Goal: Information Seeking & Learning: Learn about a topic

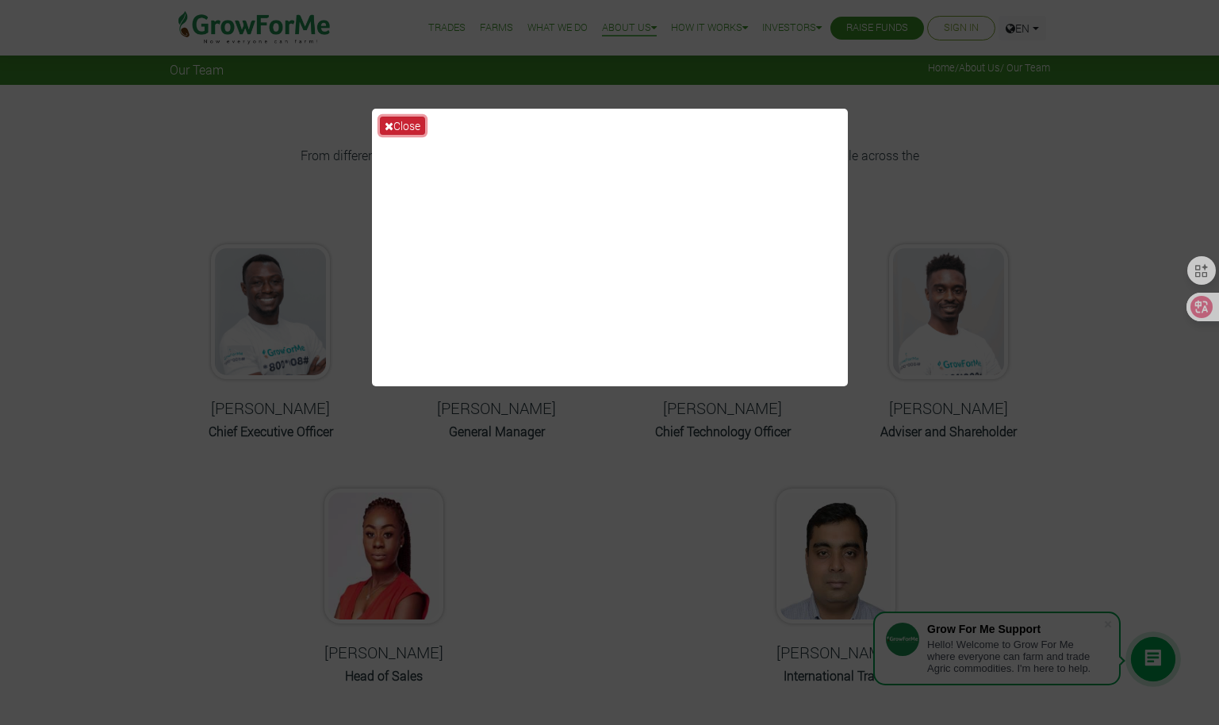
click at [397, 125] on button "Close" at bounding box center [402, 126] width 45 height 18
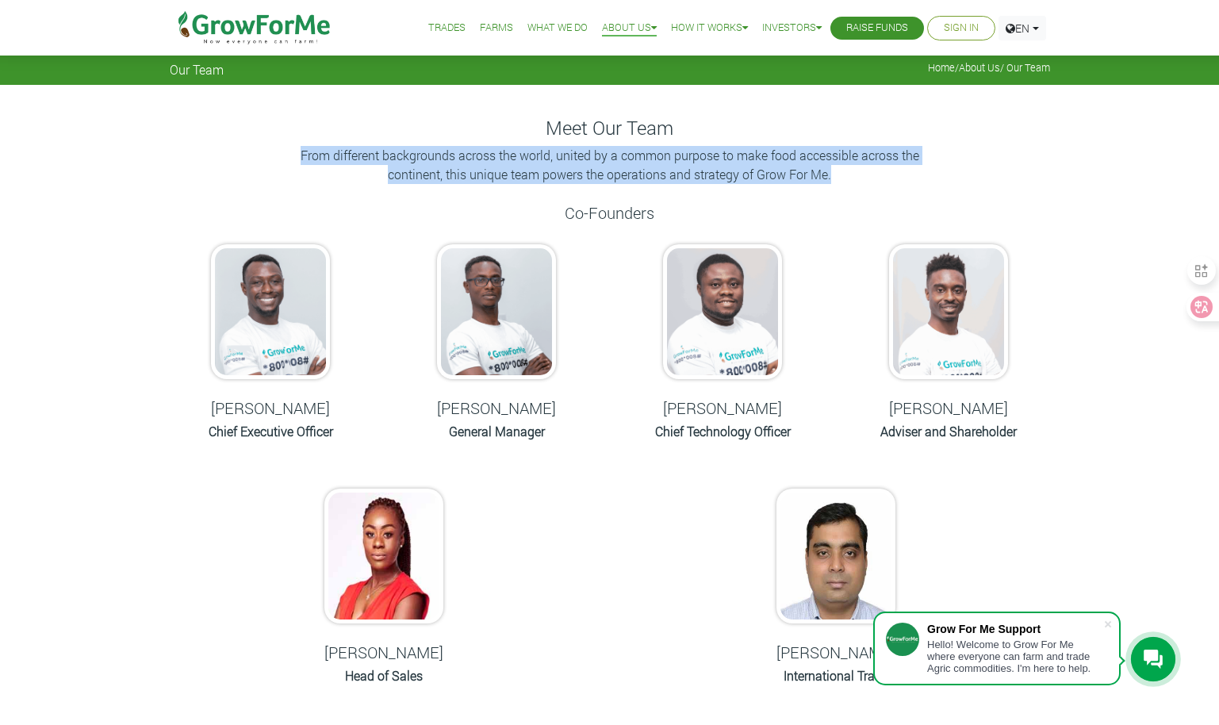
drag, startPoint x: 299, startPoint y: 154, endPoint x: 845, endPoint y: 183, distance: 546.5
click at [845, 183] on p "From different backgrounds across the world, united by a common purpose to make…" at bounding box center [610, 165] width 635 height 38
drag, startPoint x: 845, startPoint y: 183, endPoint x: 869, endPoint y: 198, distance: 28.4
click at [831, 182] on div at bounding box center [831, 182] width 0 height 0
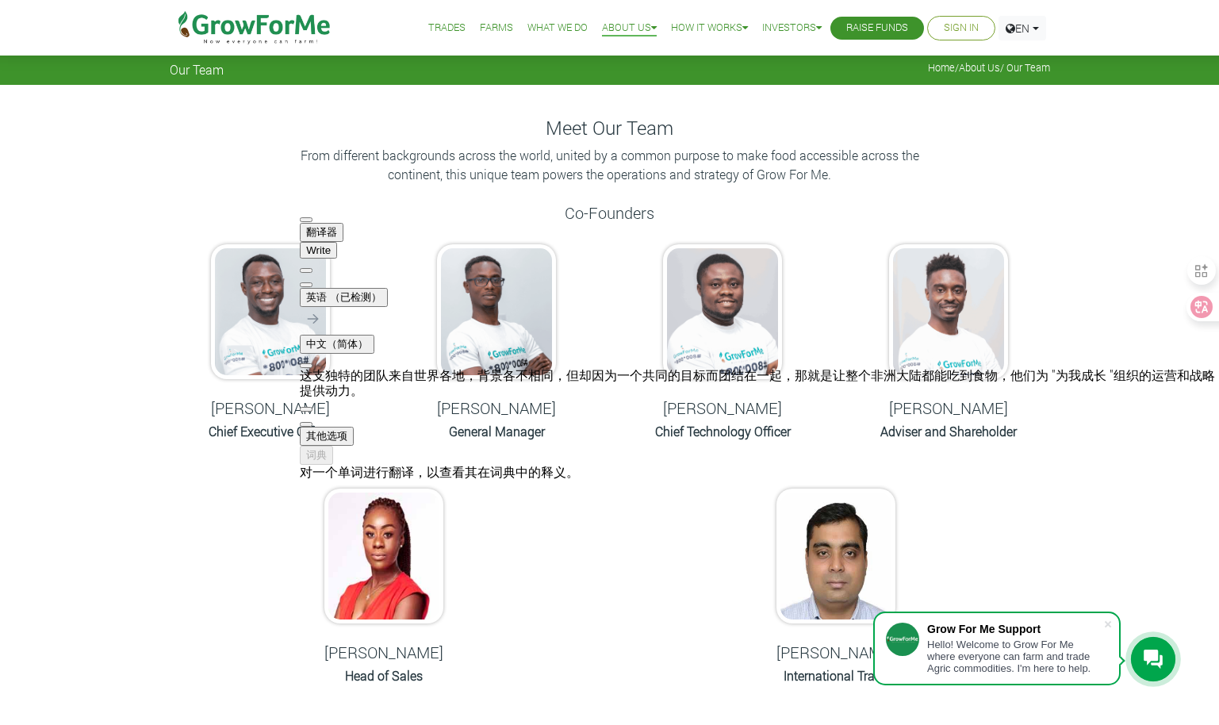
click at [664, 517] on div "Meet Our Team From different backgrounds across the world, united by a common p…" at bounding box center [610, 705] width 904 height 1176
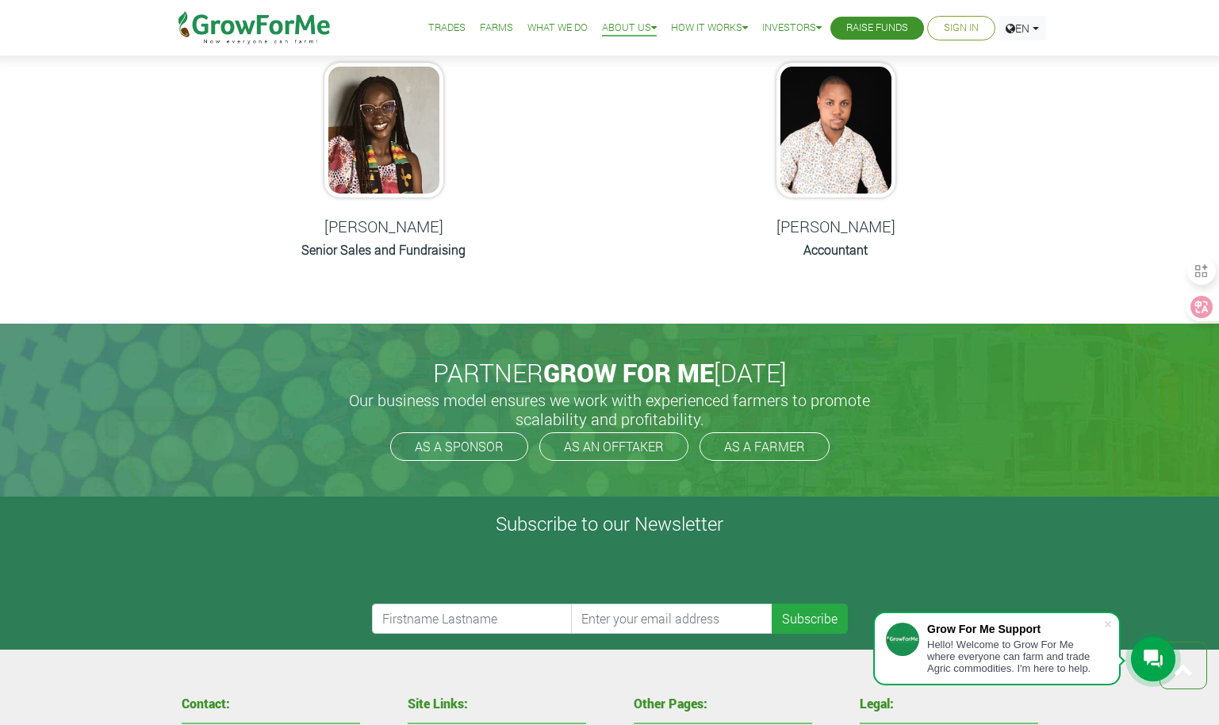
scroll to position [1031, 0]
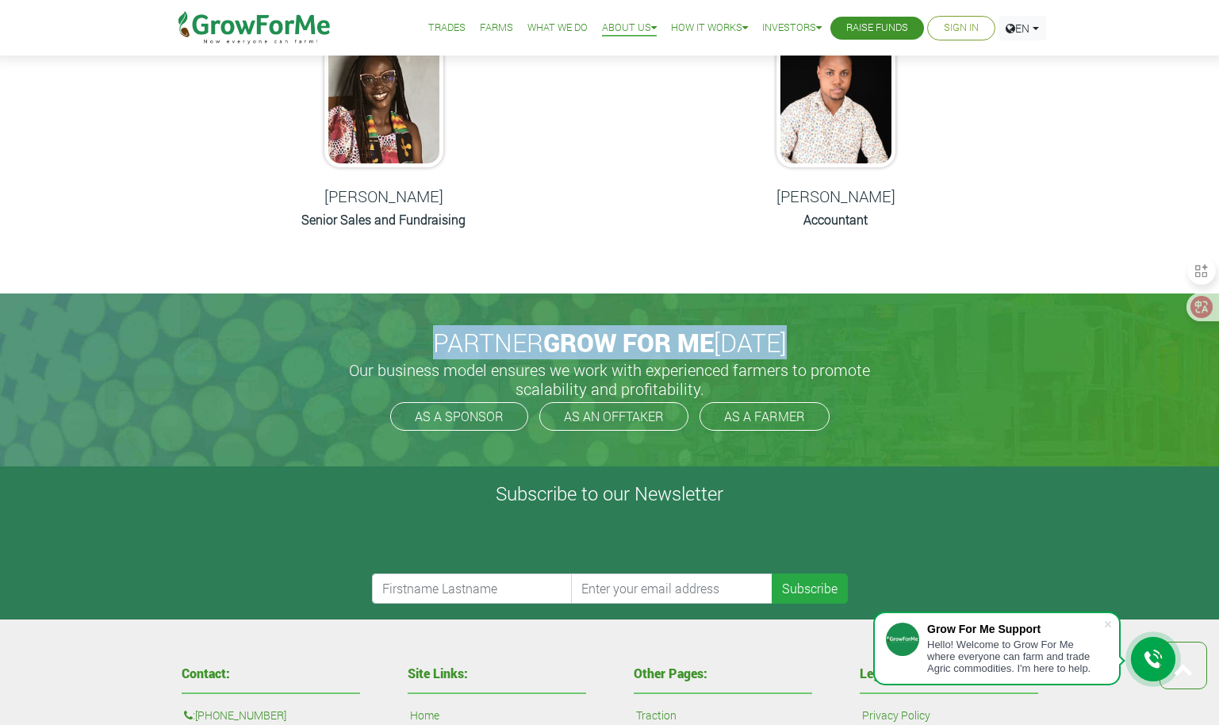
drag, startPoint x: 429, startPoint y: 346, endPoint x: 870, endPoint y: 350, distance: 441.1
click at [870, 350] on h2 "PARTNER GROW FOR ME TODAY" at bounding box center [610, 343] width 868 height 30
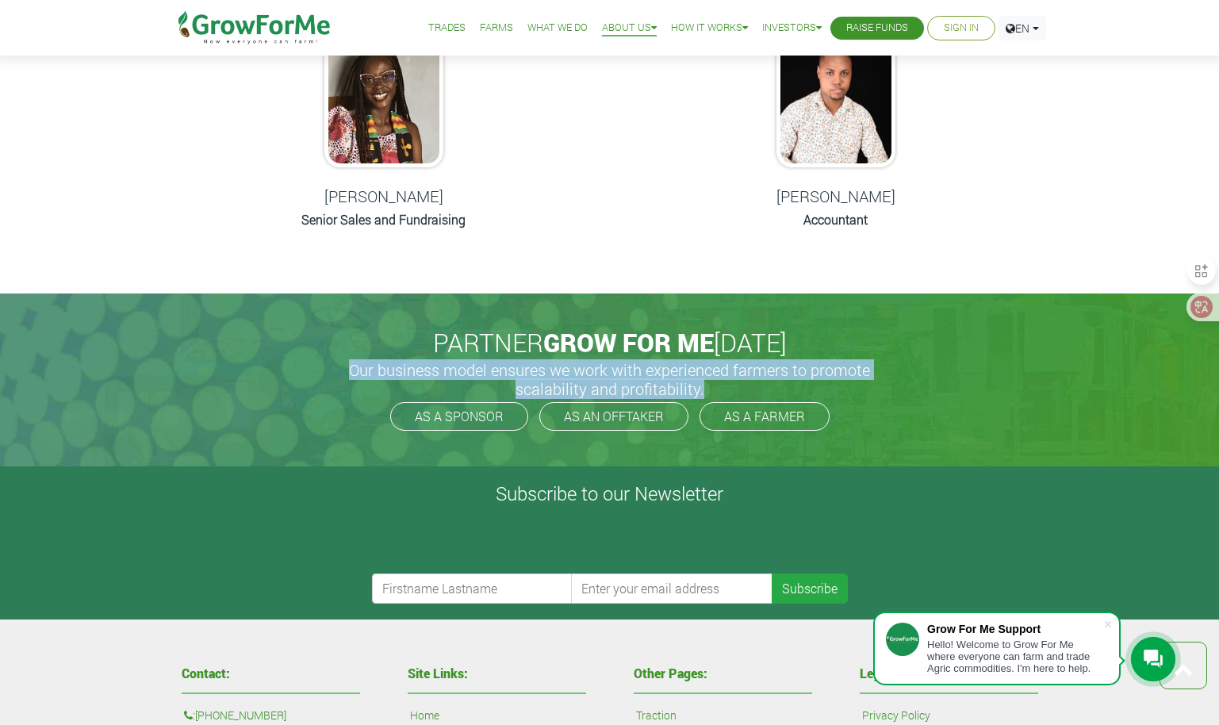
drag, startPoint x: 354, startPoint y: 370, endPoint x: 727, endPoint y: 384, distance: 373.9
click at [727, 384] on h5 "Our business model ensures we work with experienced farmers to promote scalabil…" at bounding box center [609, 379] width 555 height 38
drag, startPoint x: 727, startPoint y: 384, endPoint x: 740, endPoint y: 412, distance: 30.5
click at [701, 398] on div at bounding box center [701, 398] width 0 height 0
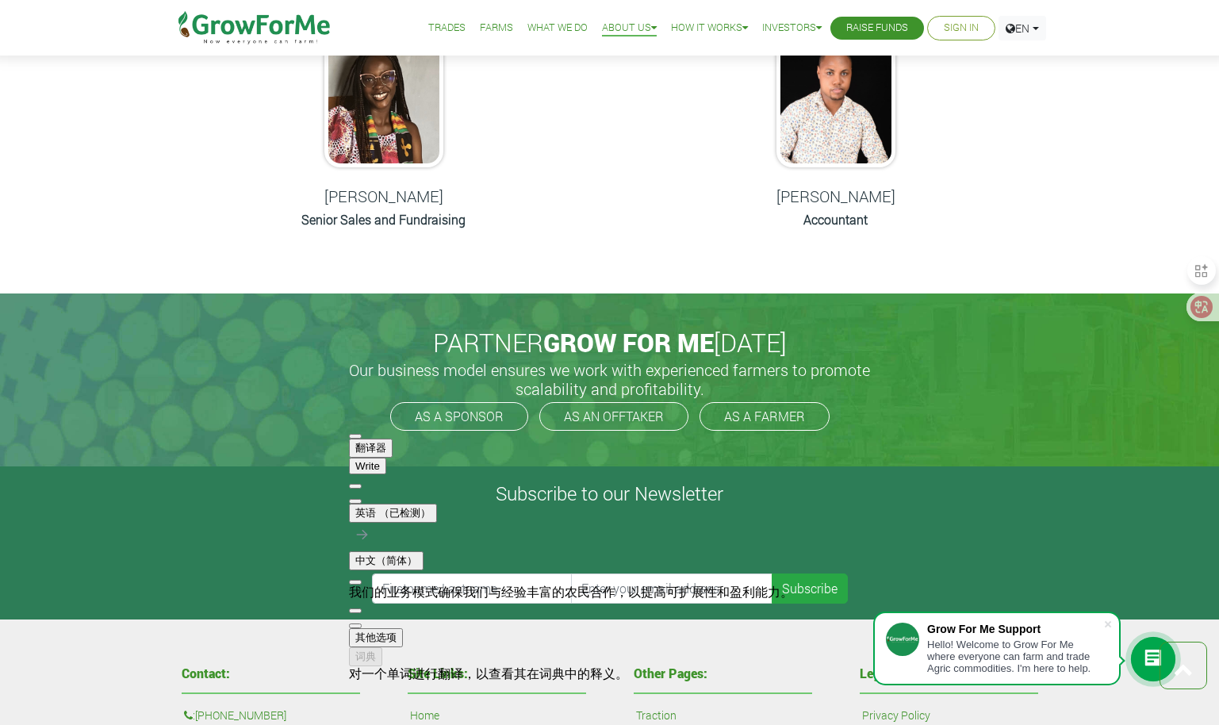
click at [888, 510] on div "Subscribe to our Newsletter 0cAFcWeA7D1RCwS4VH1h11ses2CnxNgnlkxyDcxAMSZaBz5-I9W…" at bounding box center [609, 542] width 1203 height 121
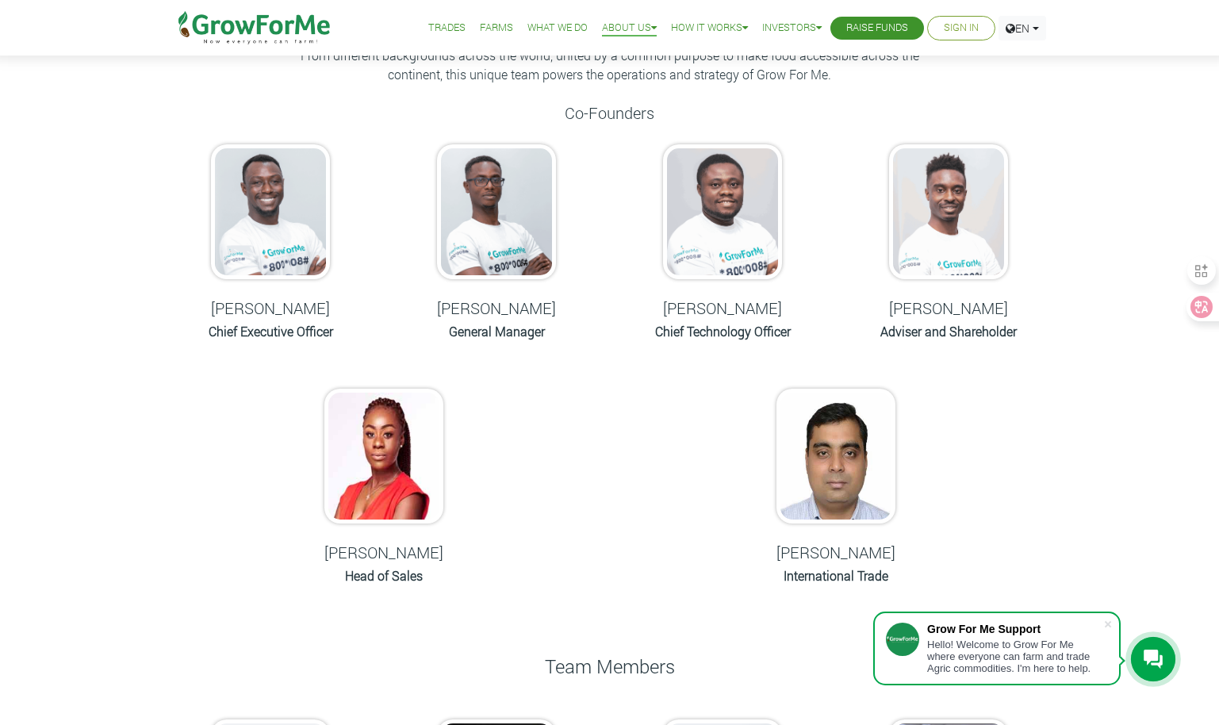
scroll to position [0, 0]
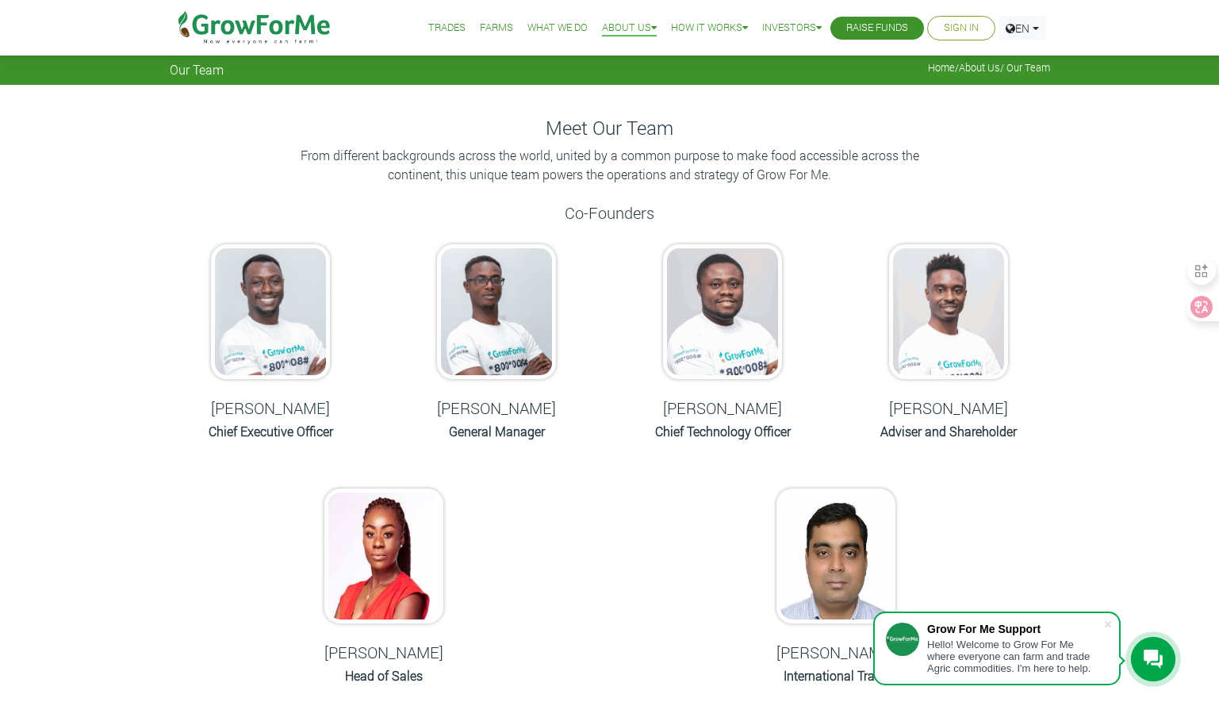
click at [434, 29] on link "Trades" at bounding box center [446, 28] width 37 height 17
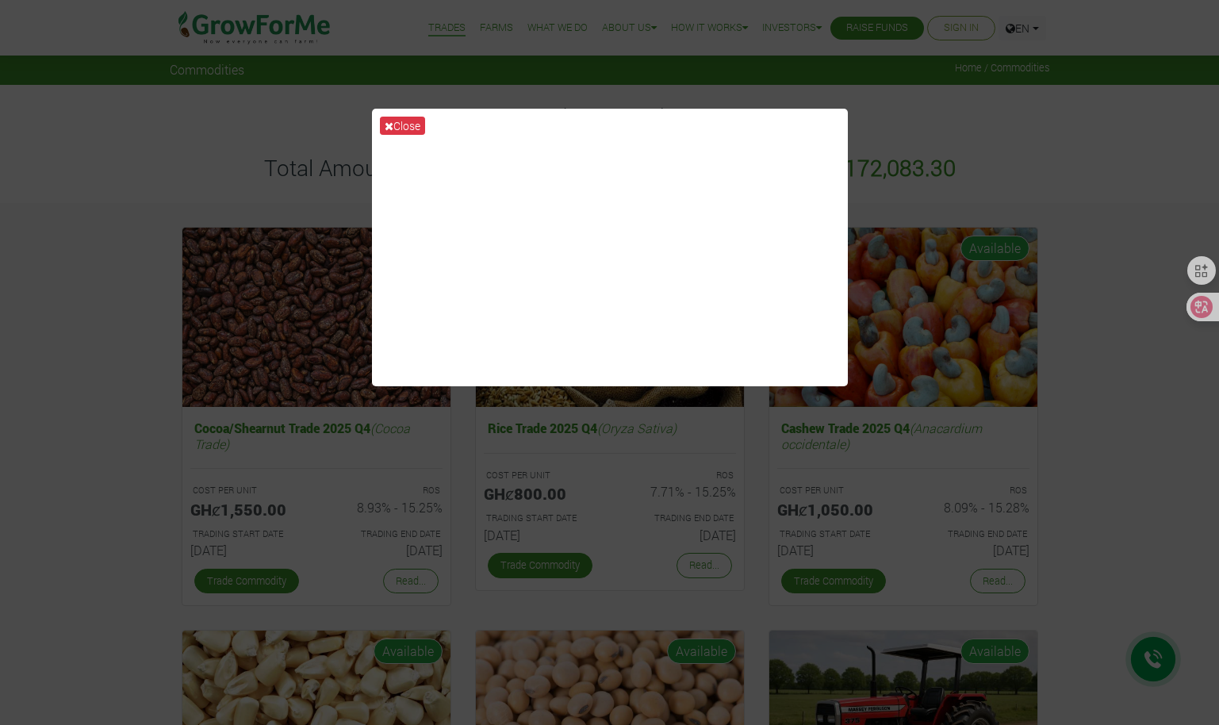
click at [411, 123] on button "Close" at bounding box center [402, 126] width 45 height 18
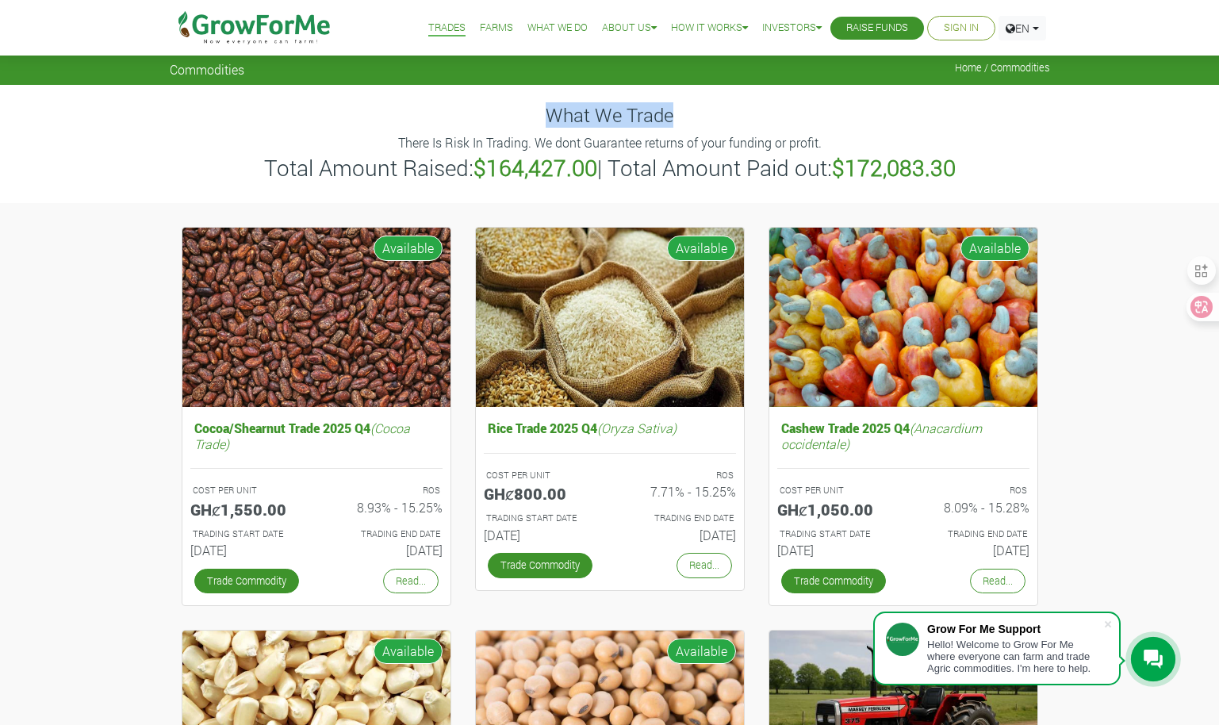
drag, startPoint x: 547, startPoint y: 117, endPoint x: 763, endPoint y: 121, distance: 216.6
click at [763, 121] on h4 "What We Trade" at bounding box center [610, 115] width 880 height 23
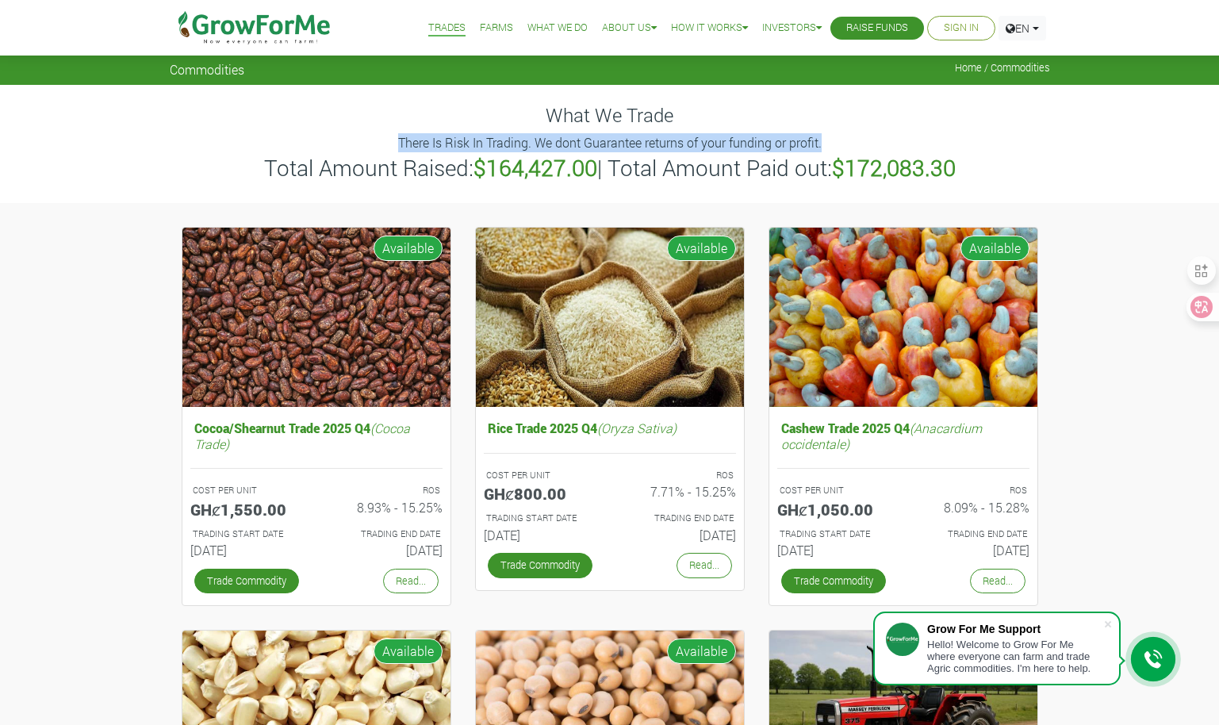
drag, startPoint x: 397, startPoint y: 142, endPoint x: 875, endPoint y: 140, distance: 477.5
click at [875, 140] on p "There Is Risk In Trading. We dont Guarantee returns of your funding or profit." at bounding box center [610, 142] width 876 height 19
drag, startPoint x: 875, startPoint y: 140, endPoint x: 854, endPoint y: 164, distance: 32.1
click at [822, 151] on div at bounding box center [822, 151] width 0 height 0
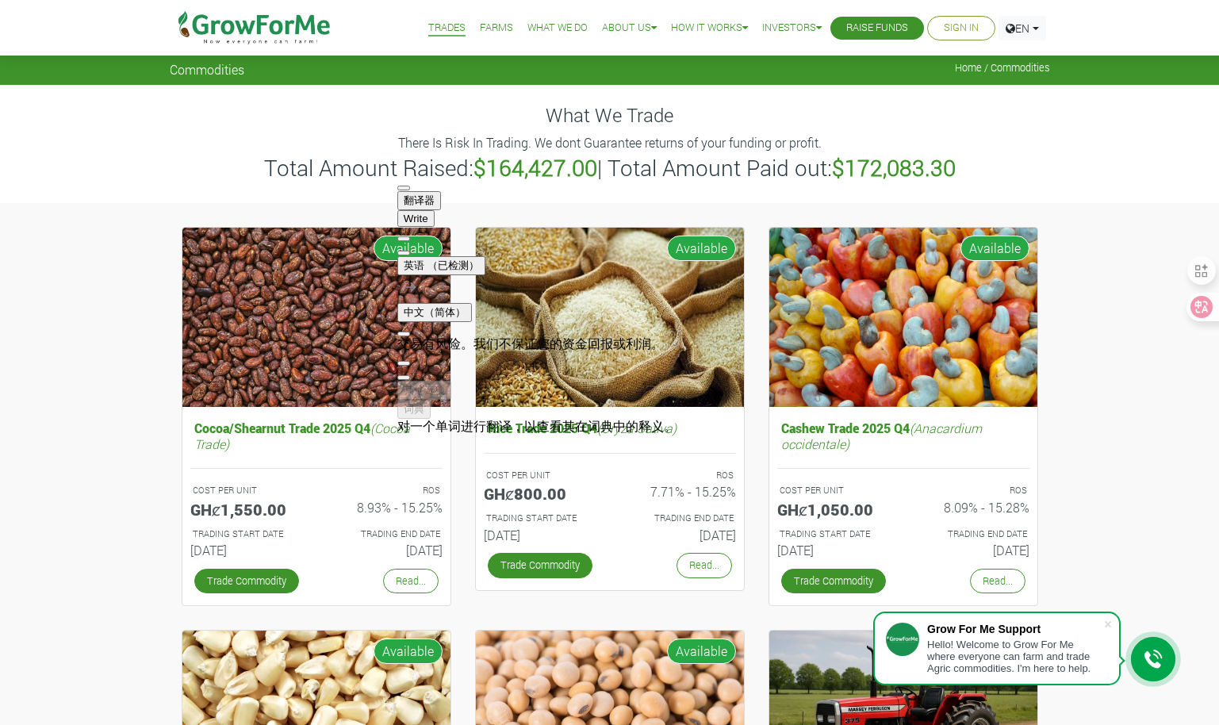
click at [1004, 175] on h3 "Total Amount Raised: $164,427.00 | Total Amount Paid out: $172,083.30" at bounding box center [610, 168] width 876 height 27
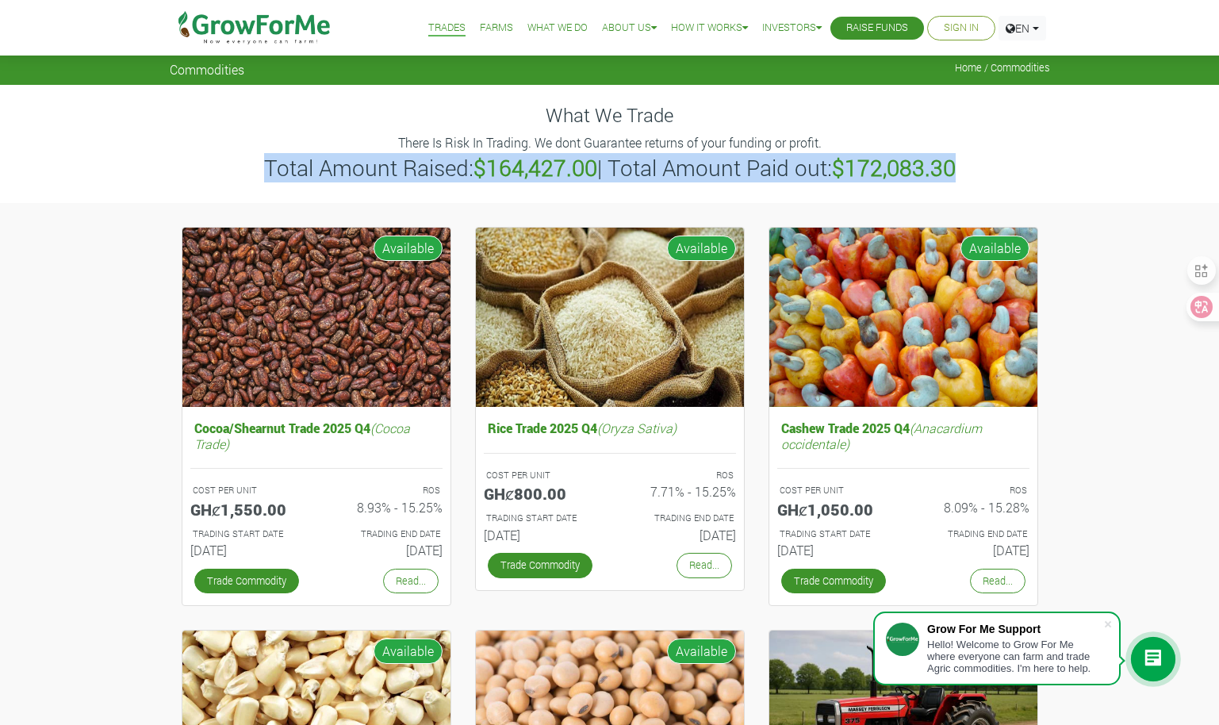
drag, startPoint x: 259, startPoint y: 167, endPoint x: 960, endPoint y: 190, distance: 700.8
click at [960, 190] on div "What We Trade There Is Risk In Trading. We dont Guarantee returns of your fundi…" at bounding box center [610, 143] width 904 height 117
drag, startPoint x: 960, startPoint y: 190, endPoint x: 1006, endPoint y: 198, distance: 46.7
click at [960, 182] on div at bounding box center [960, 182] width 0 height 0
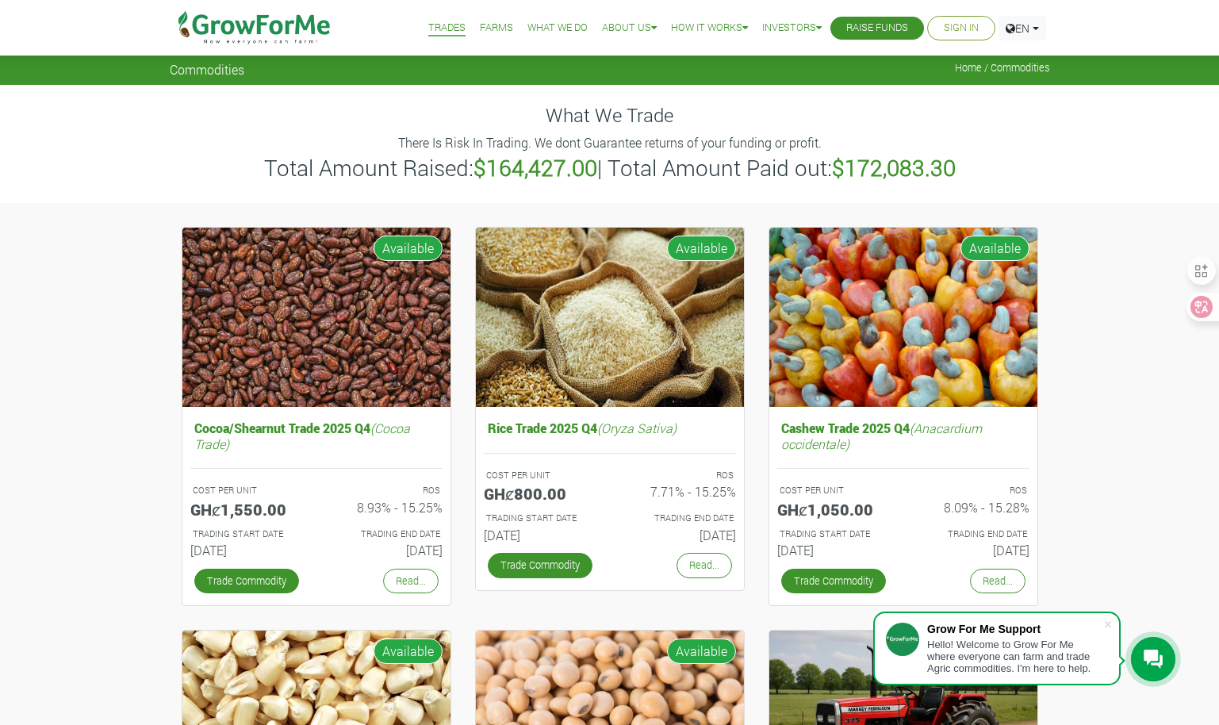
click at [483, 27] on link "Farms" at bounding box center [496, 28] width 33 height 17
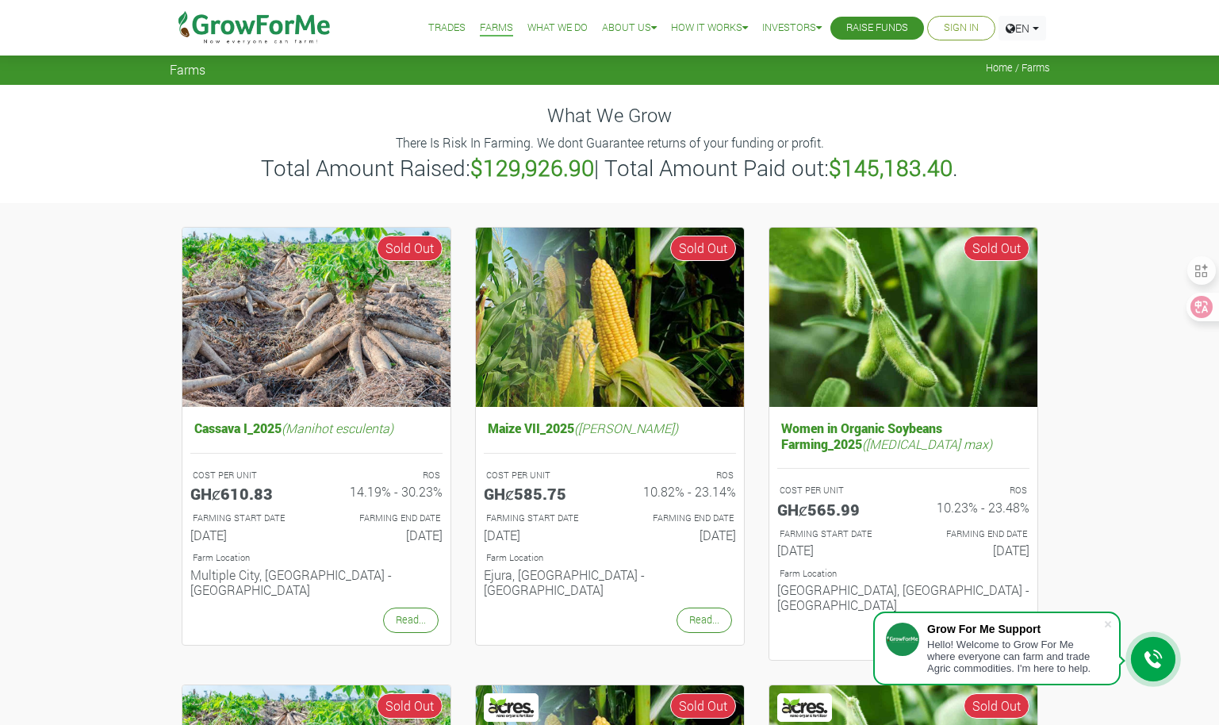
click at [534, 36] on link "What We Do" at bounding box center [557, 28] width 60 height 17
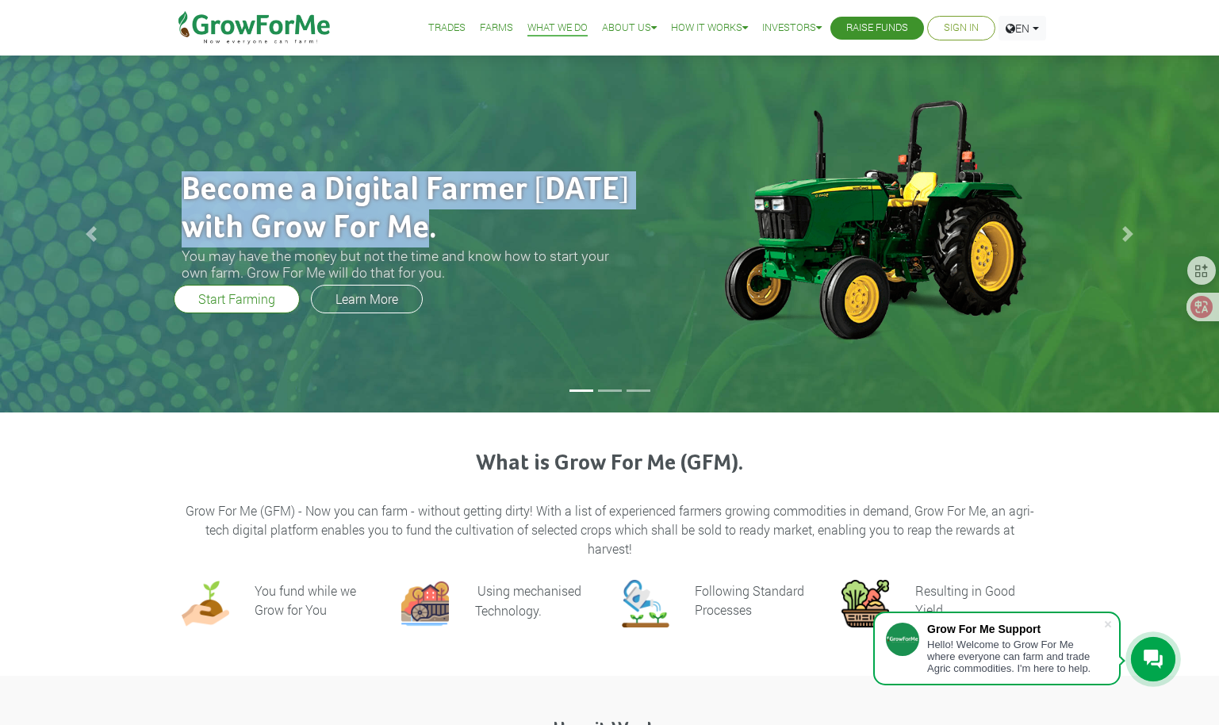
drag, startPoint x: 185, startPoint y: 185, endPoint x: 475, endPoint y: 226, distance: 293.2
click at [475, 226] on h2 "Become a Digital Farmer today with Grow For Me." at bounding box center [408, 209] width 452 height 76
drag, startPoint x: 475, startPoint y: 226, endPoint x: 466, endPoint y: 258, distance: 32.9
click at [432, 244] on div at bounding box center [432, 244] width 0 height 0
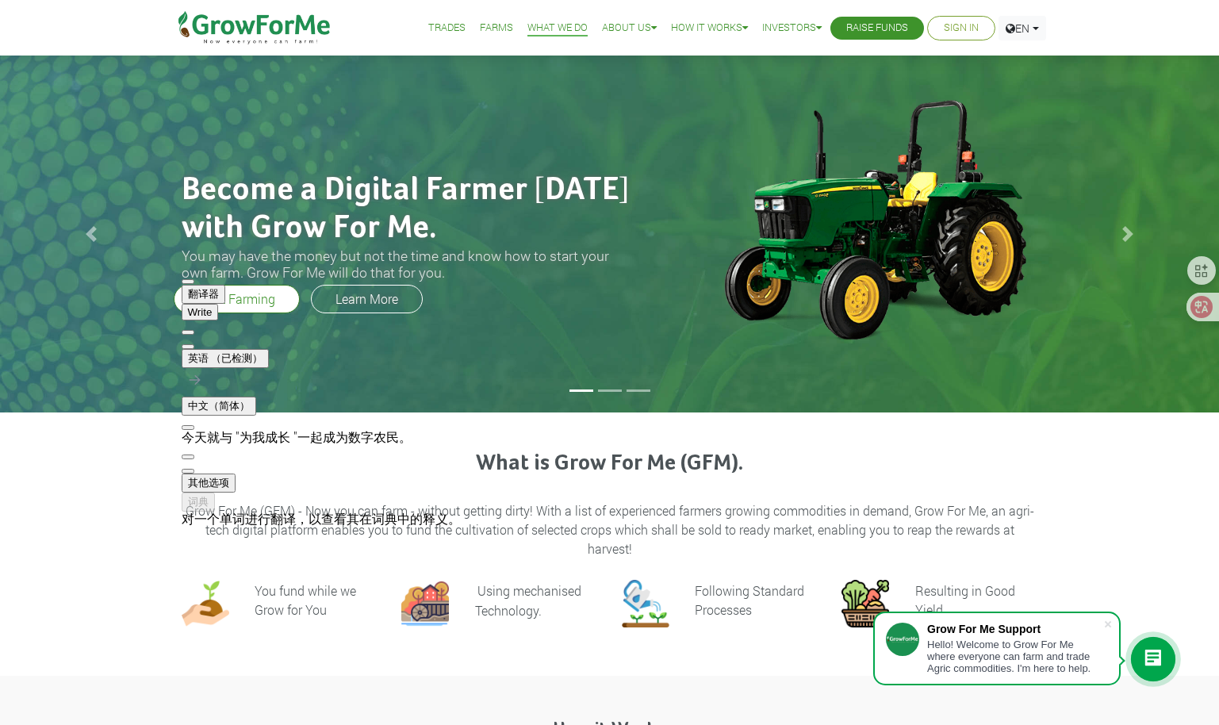
click at [834, 370] on div "Become a Digital Farmer today with Grow For Me. You may have the money but not …" at bounding box center [609, 234] width 1219 height 357
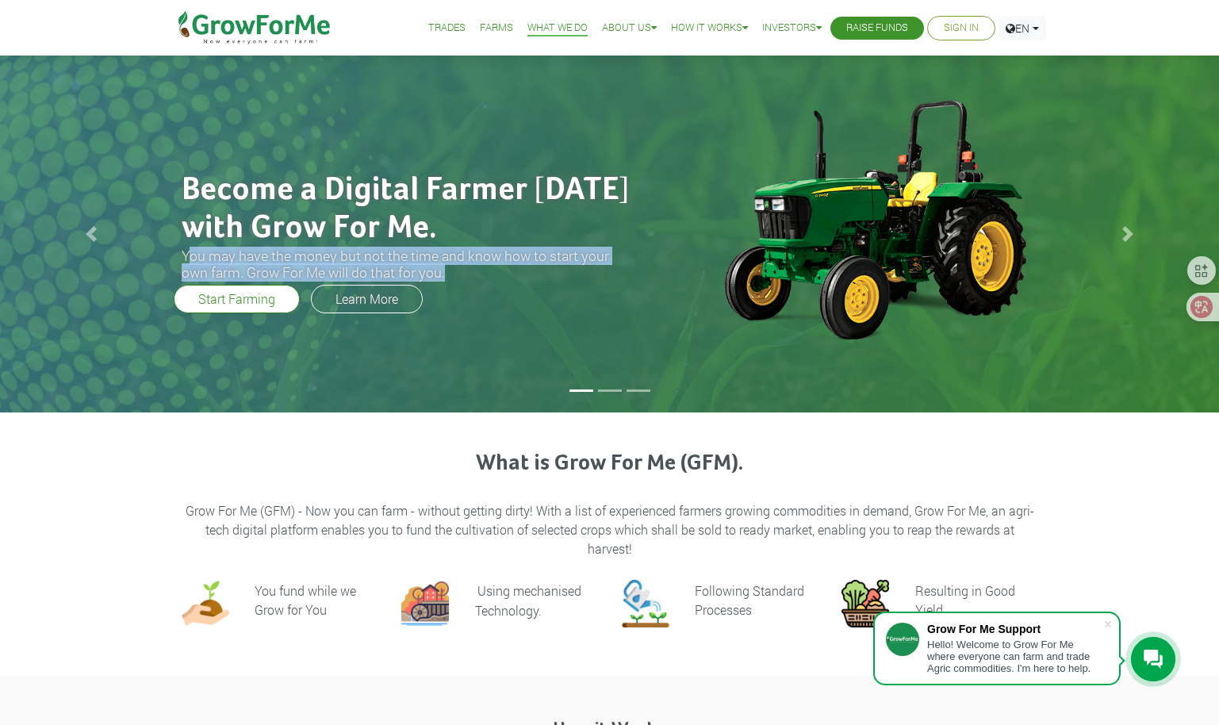
drag, startPoint x: 186, startPoint y: 264, endPoint x: 468, endPoint y: 276, distance: 282.6
click at [468, 276] on h3 "You may have the money but not the time and know how to start your own farm. Gr…" at bounding box center [408, 263] width 452 height 33
drag, startPoint x: 468, startPoint y: 276, endPoint x: 485, endPoint y: 292, distance: 23.0
click at [445, 282] on div at bounding box center [445, 282] width 0 height 0
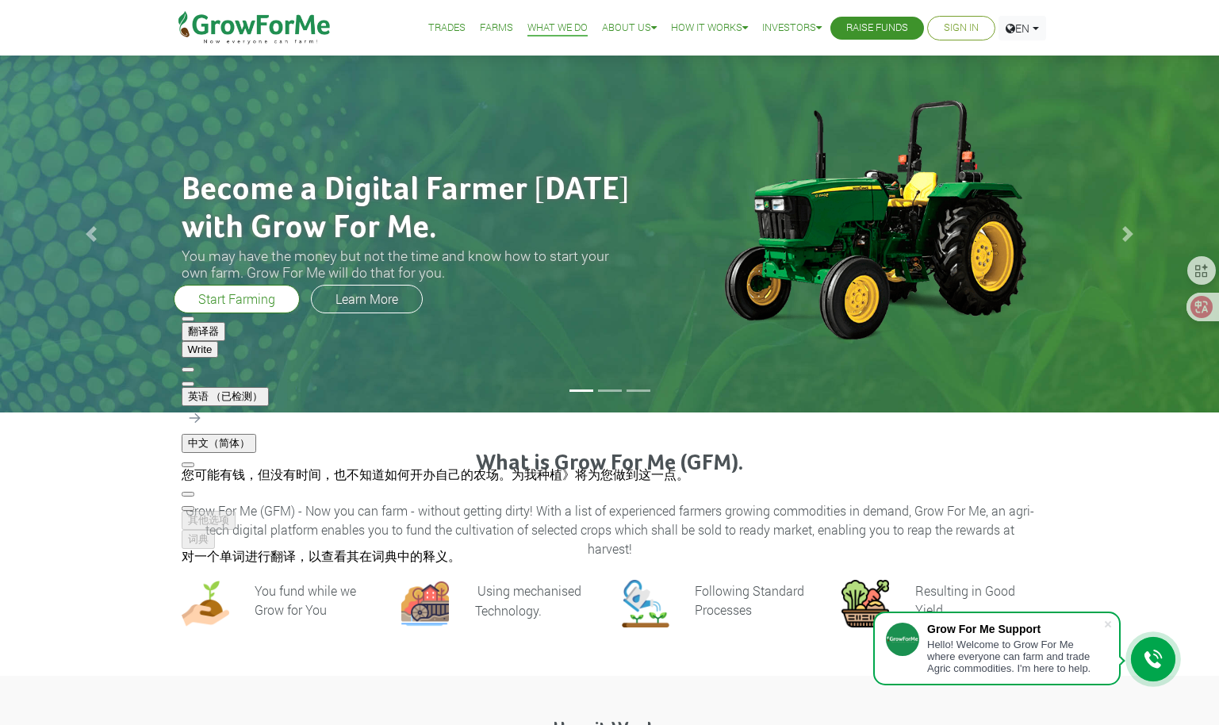
click at [981, 462] on h3 "What is Grow For Me (GFM)." at bounding box center [610, 464] width 852 height 27
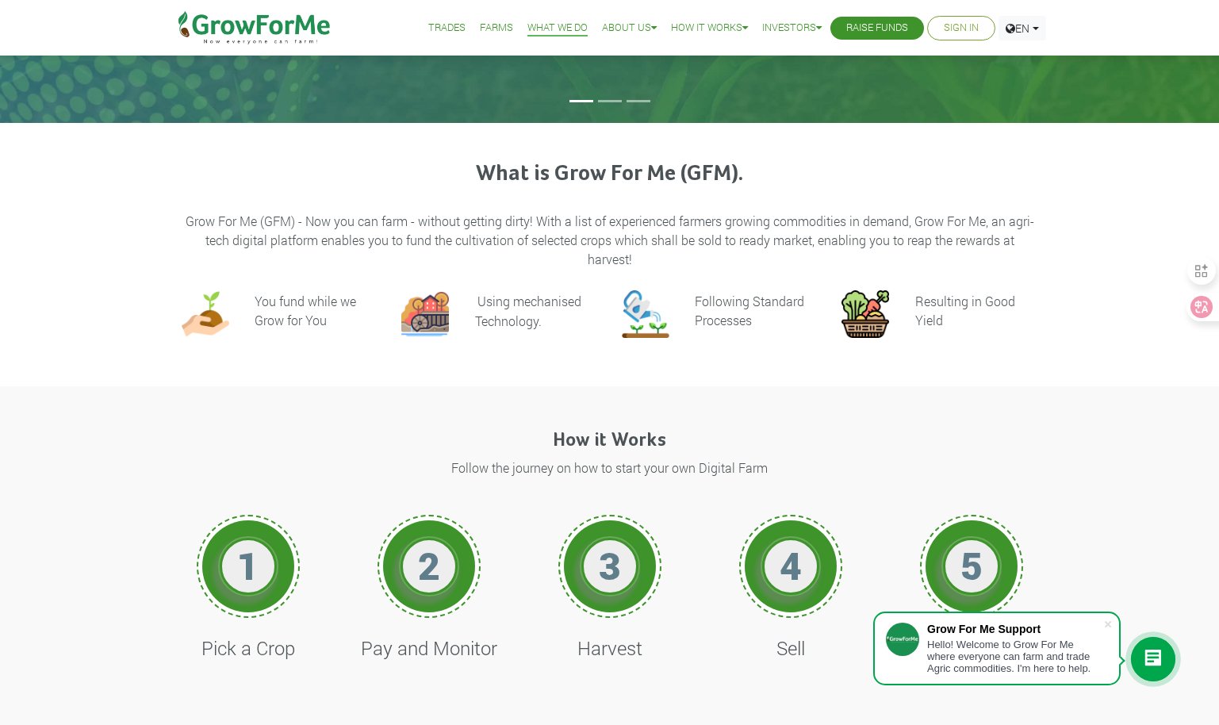
scroll to position [159, 0]
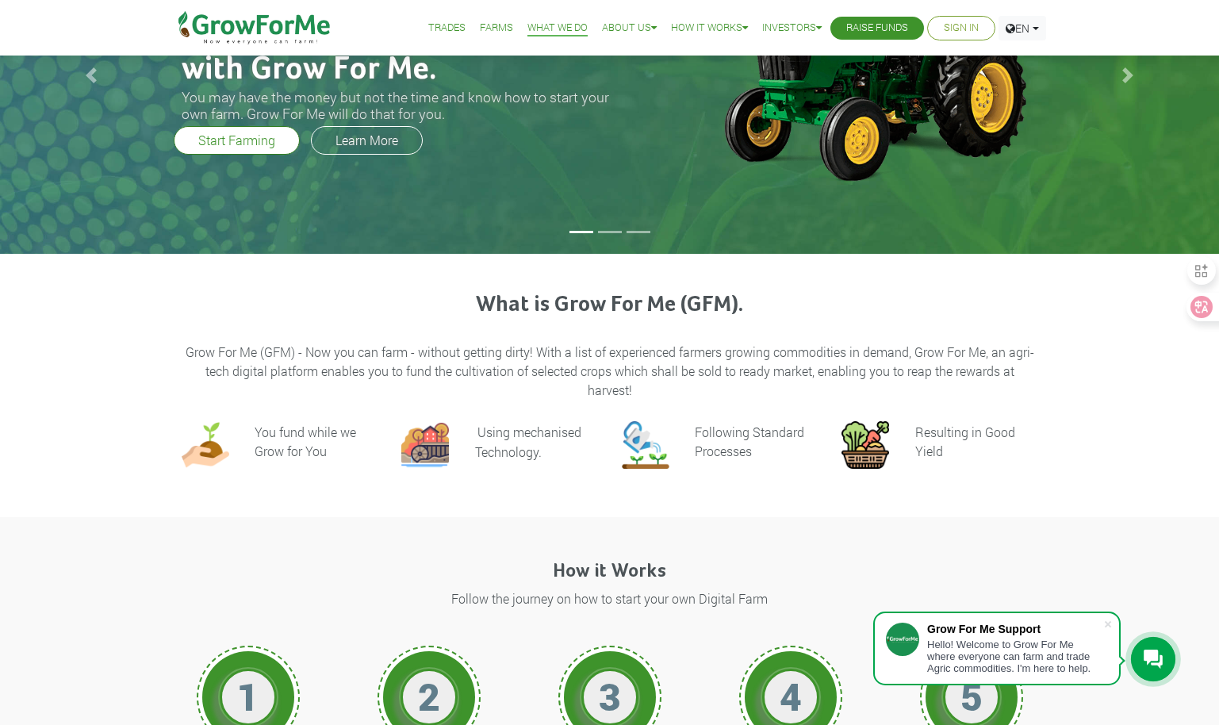
click at [583, 324] on div "What is Grow For Me (GFM). Grow For Me (GFM) - Now you can farm - without getti…" at bounding box center [610, 346] width 880 height 108
click at [191, 351] on p "Grow For Me (GFM) - Now you can farm - without getting dirty! With a list of ex…" at bounding box center [610, 371] width 852 height 57
drag, startPoint x: 191, startPoint y: 351, endPoint x: 188, endPoint y: 337, distance: 14.6
click at [189, 337] on div "What is Grow For Me (GFM). Grow For Me (GFM) - Now you can farm - without getti…" at bounding box center [610, 346] width 880 height 108
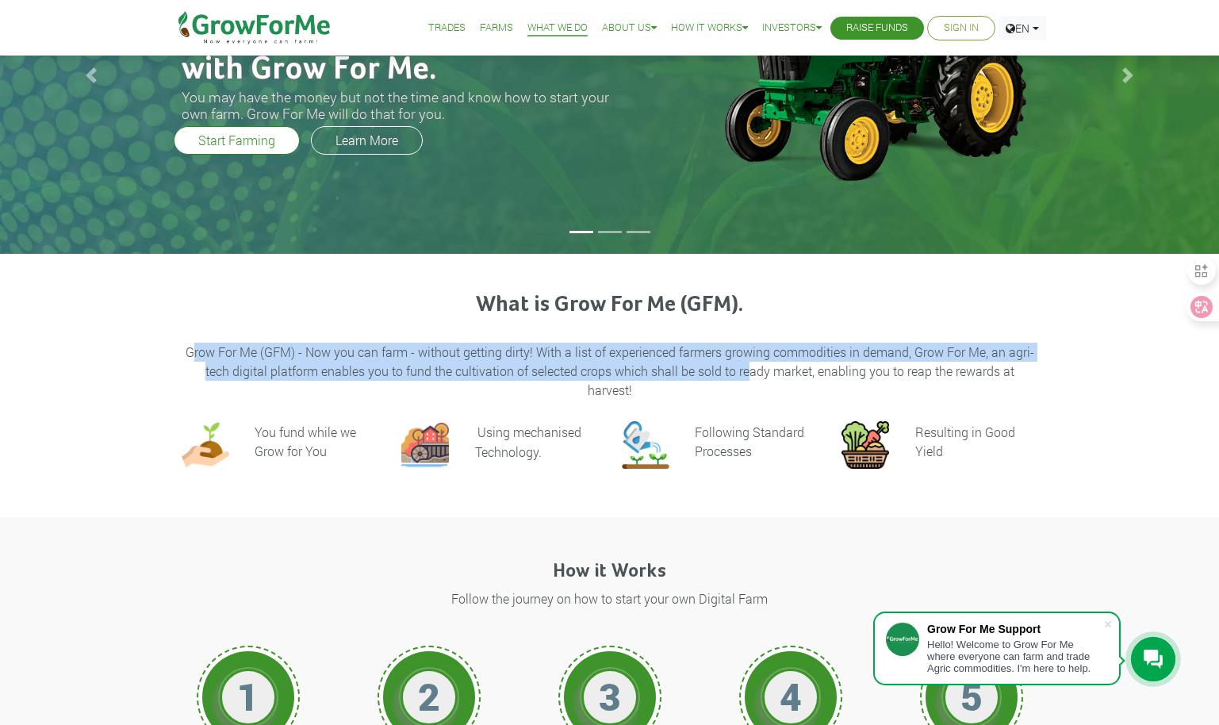
drag, startPoint x: 190, startPoint y: 352, endPoint x: 750, endPoint y: 378, distance: 559.8
click at [750, 378] on p "Grow For Me (GFM) - Now you can farm - without getting dirty! With a list of ex…" at bounding box center [610, 371] width 852 height 57
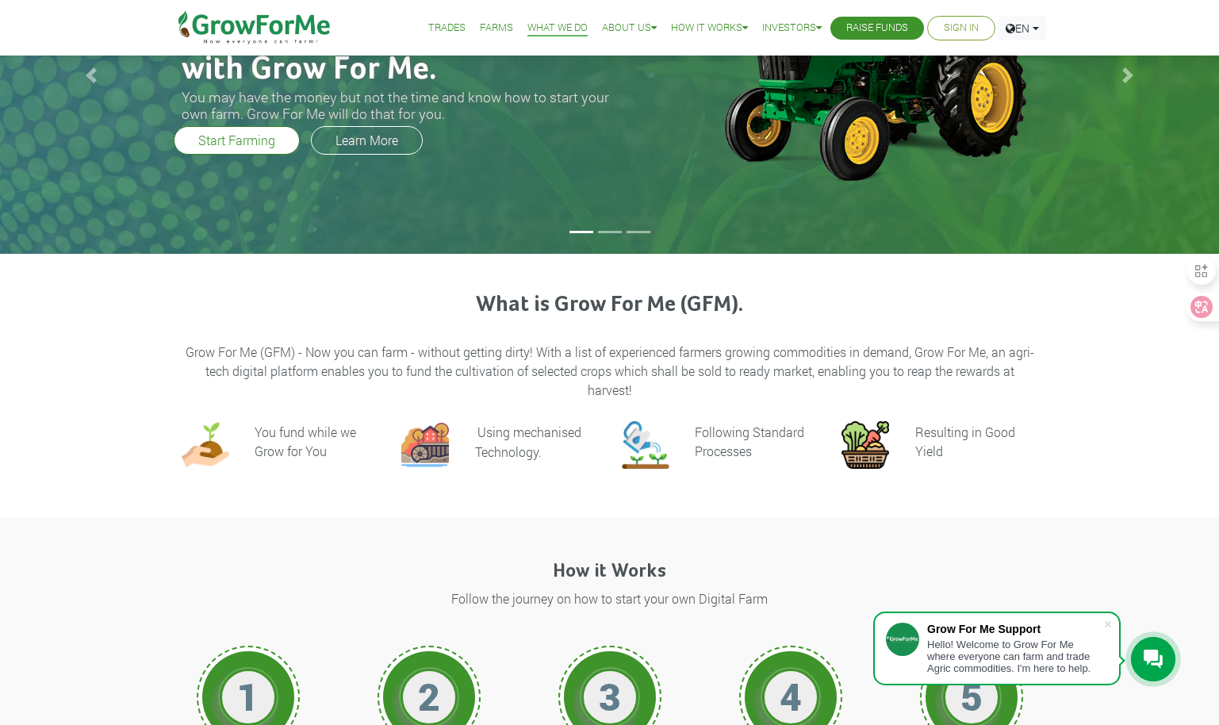
drag, startPoint x: 750, startPoint y: 378, endPoint x: 157, endPoint y: 359, distance: 592.9
click at [158, 359] on div "What is Grow For Me (GFM). Grow For Me (GFM) - Now you can farm - without getti…" at bounding box center [610, 387] width 904 height 190
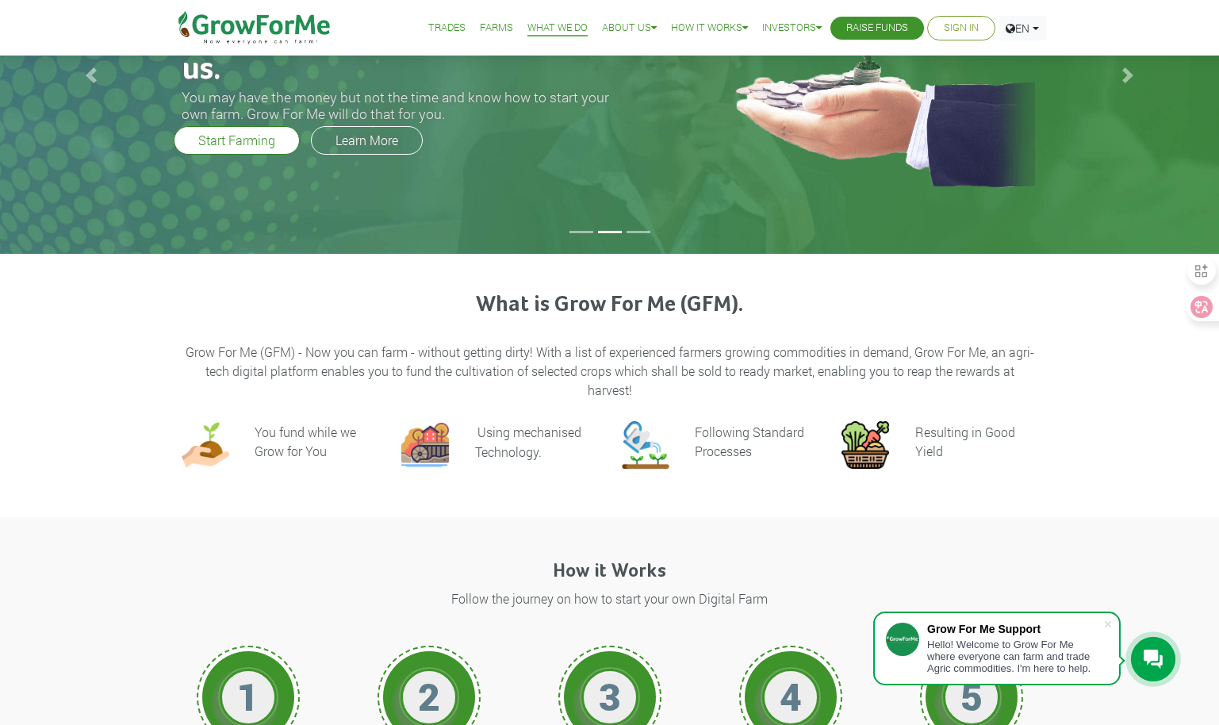
click at [183, 348] on div "What is Grow For Me (GFM). Grow For Me (GFM) - Now you can farm - without getti…" at bounding box center [610, 346] width 880 height 108
drag, startPoint x: 183, startPoint y: 348, endPoint x: 159, endPoint y: 348, distance: 23.8
click at [159, 348] on div "What is Grow For Me (GFM). Grow For Me (GFM) - Now you can farm - without getti…" at bounding box center [610, 387] width 904 height 190
click at [182, 348] on div "What is Grow For Me (GFM). Grow For Me (GFM) - Now you can farm - without getti…" at bounding box center [610, 346] width 880 height 108
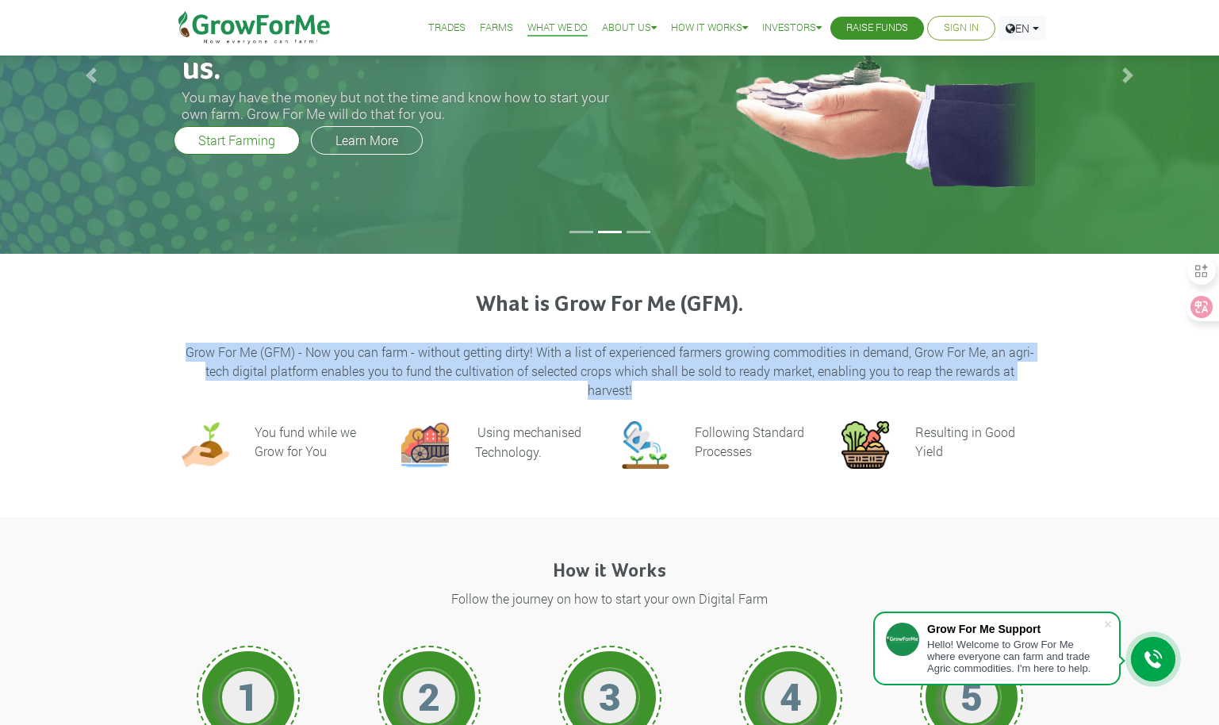
drag, startPoint x: 186, startPoint y: 349, endPoint x: 693, endPoint y: 391, distance: 509.4
click at [693, 391] on p "Grow For Me (GFM) - Now you can farm - without getting dirty! With a list of ex…" at bounding box center [610, 371] width 852 height 57
drag, startPoint x: 693, startPoint y: 391, endPoint x: 671, endPoint y: 412, distance: 30.3
click at [631, 398] on div at bounding box center [631, 398] width 0 height 0
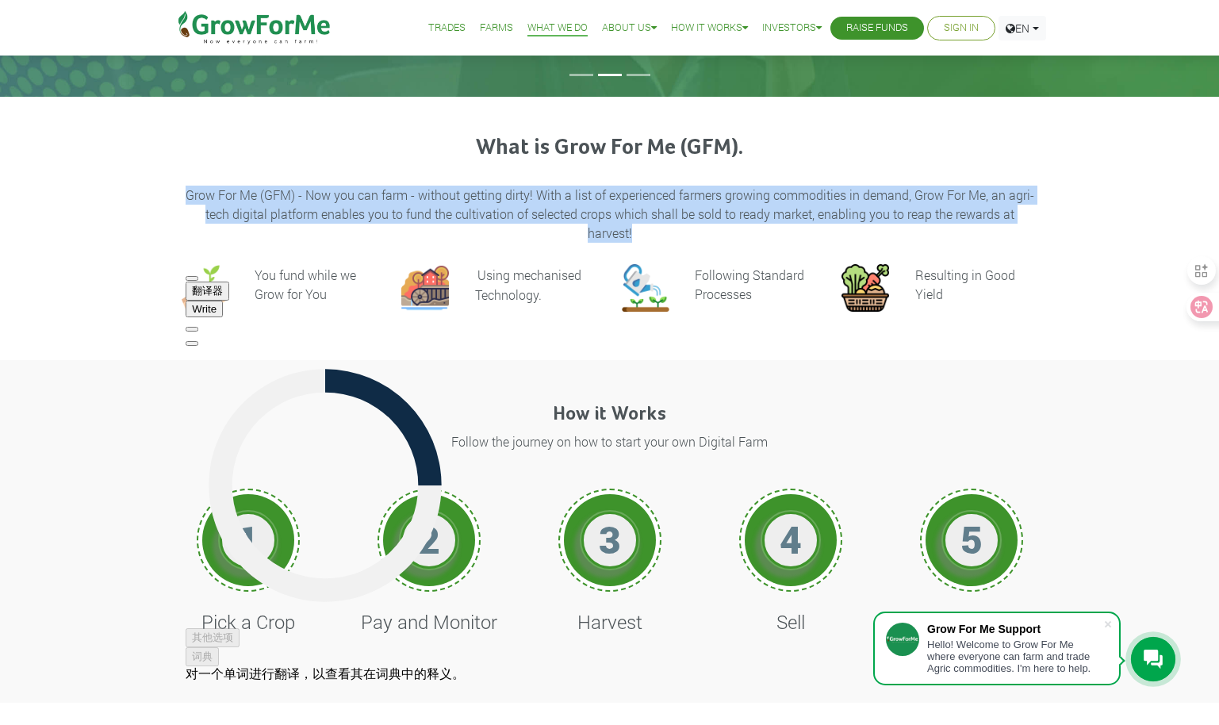
scroll to position [397, 0]
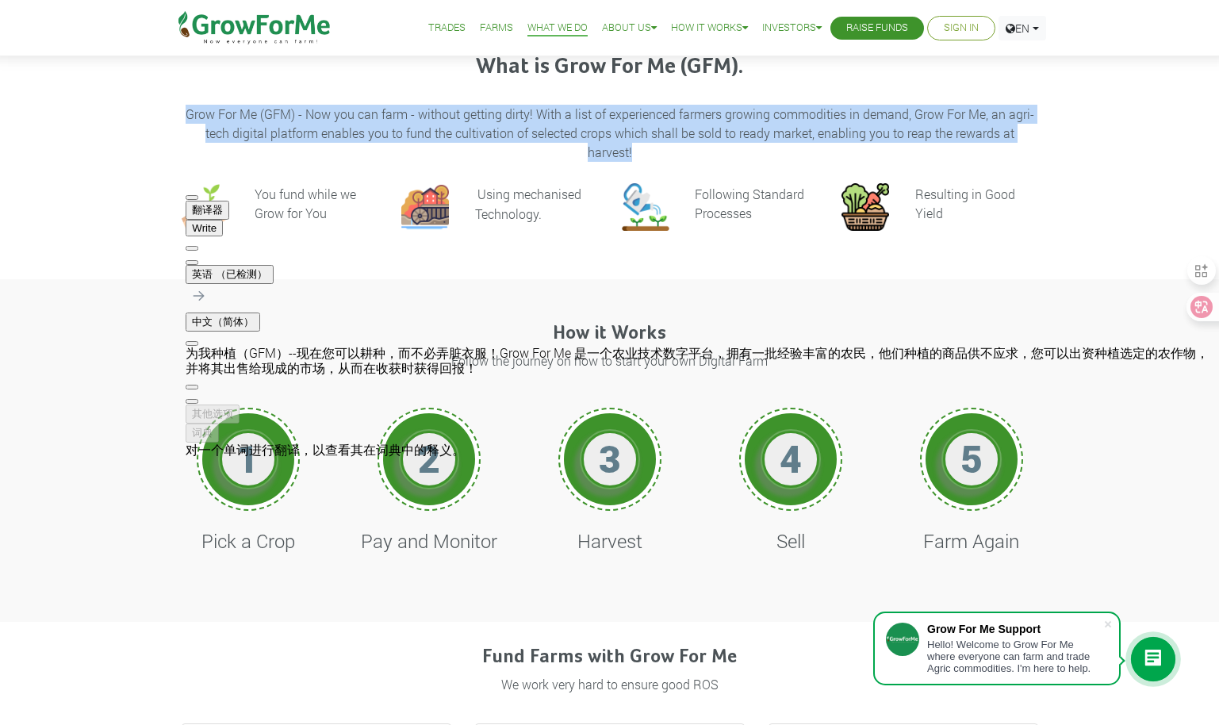
drag, startPoint x: 215, startPoint y: 297, endPoint x: 525, endPoint y: 323, distance: 311.3
click at [525, 346] on div "为我种植（GFM）--现在您可以耕种，而不必弄脏衣服！Grow For Me 是一个农业技术数字平台，拥有一批经验丰富的农民，他们种植的商品供不应求，您可以出…" at bounding box center [703, 360] width 1034 height 29
click at [192, 401] on span "button" at bounding box center [192, 401] width 0 height 0
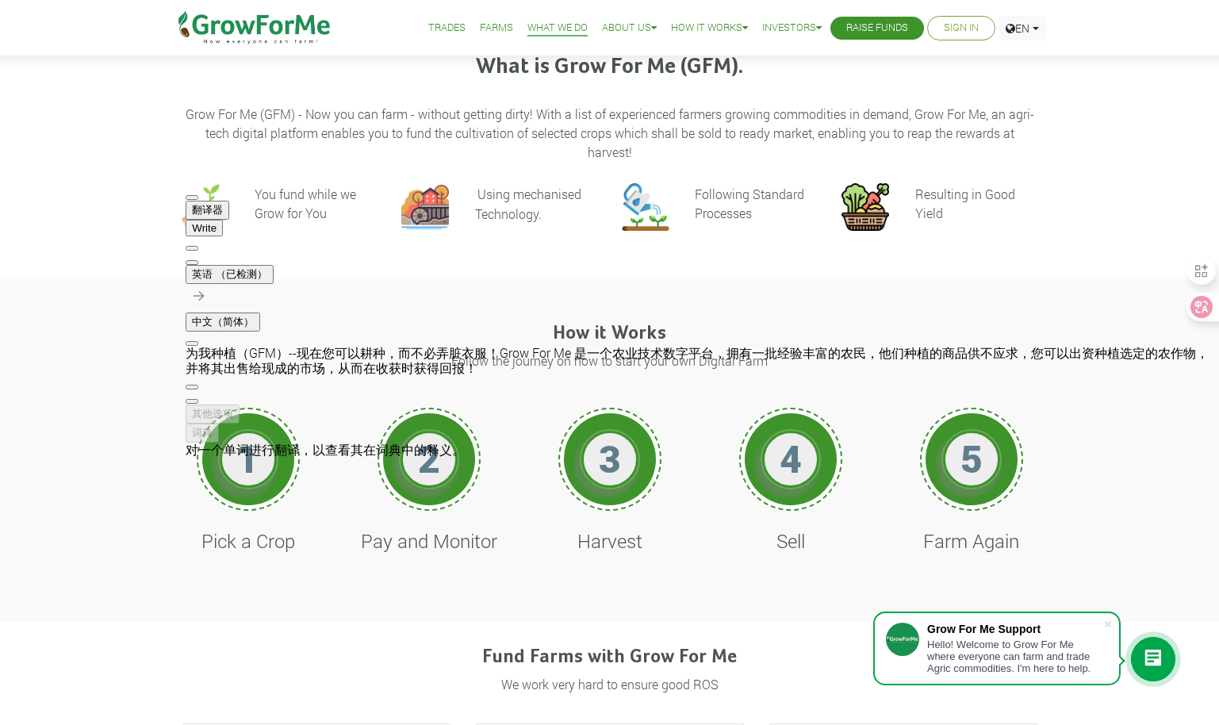
click at [808, 309] on div "How it Works Follow the journey on how to start your own Digital Farm 1 Pick a …" at bounding box center [610, 450] width 904 height 295
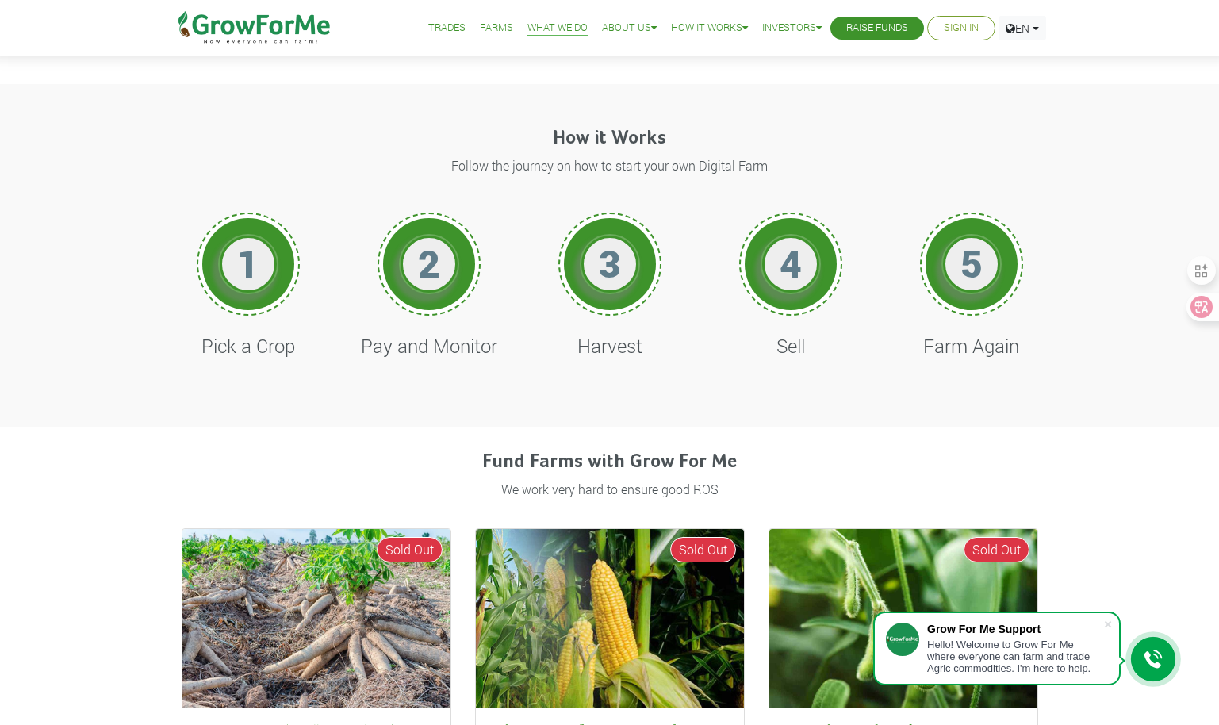
scroll to position [793, 0]
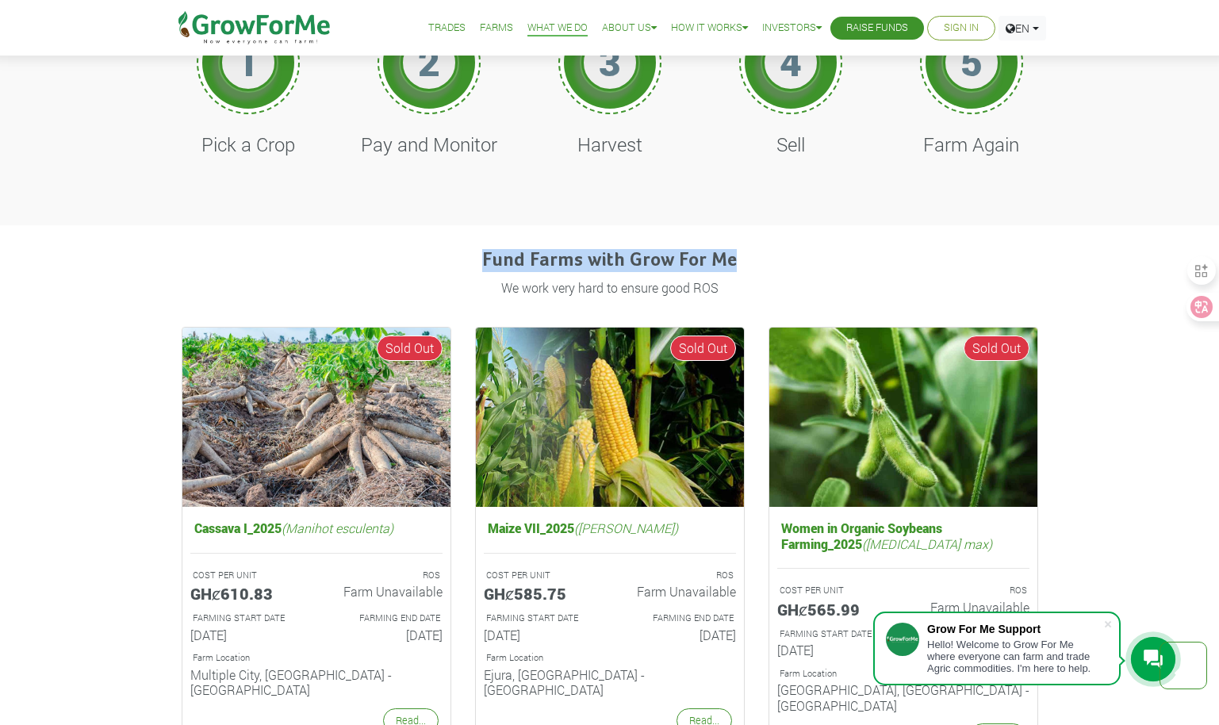
drag, startPoint x: 489, startPoint y: 260, endPoint x: 767, endPoint y: 259, distance: 278.4
click at [767, 259] on h4 "Fund Farms with Grow For Me" at bounding box center [610, 260] width 857 height 23
drag, startPoint x: 767, startPoint y: 259, endPoint x: 766, endPoint y: 281, distance: 22.2
click at [732, 269] on div at bounding box center [732, 269] width 0 height 0
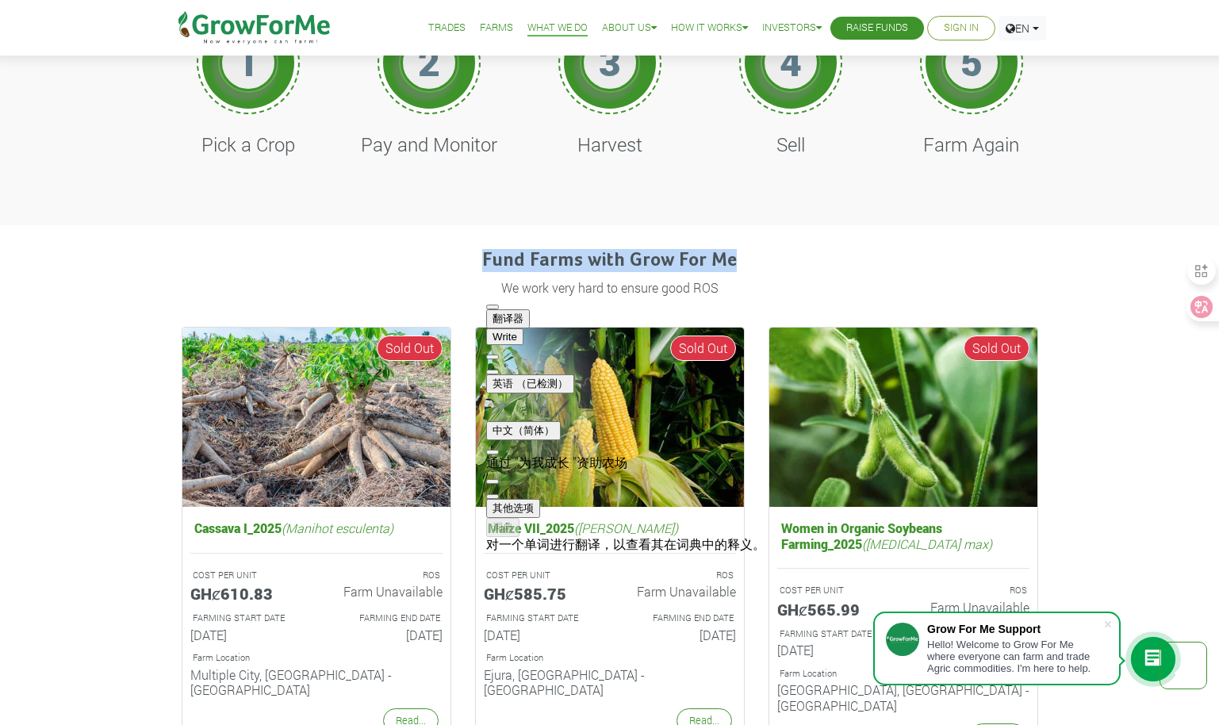
click at [823, 258] on h4 "Fund Farms with Grow For Me" at bounding box center [610, 260] width 857 height 23
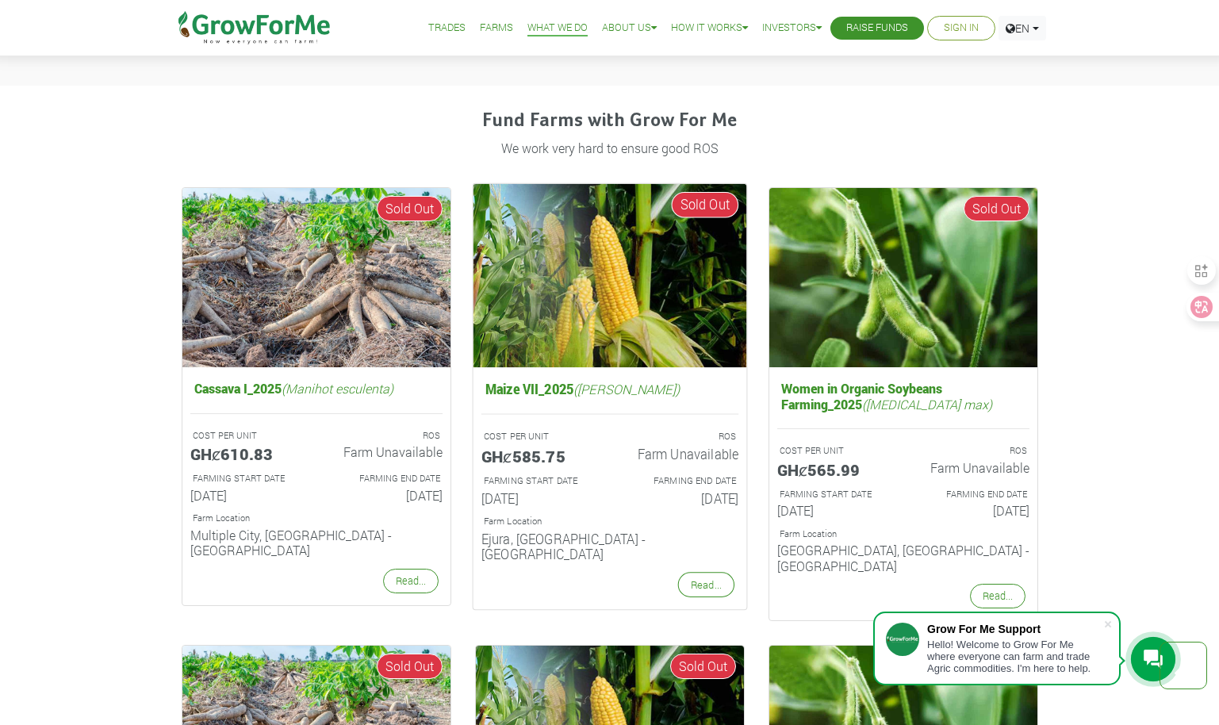
scroll to position [952, 0]
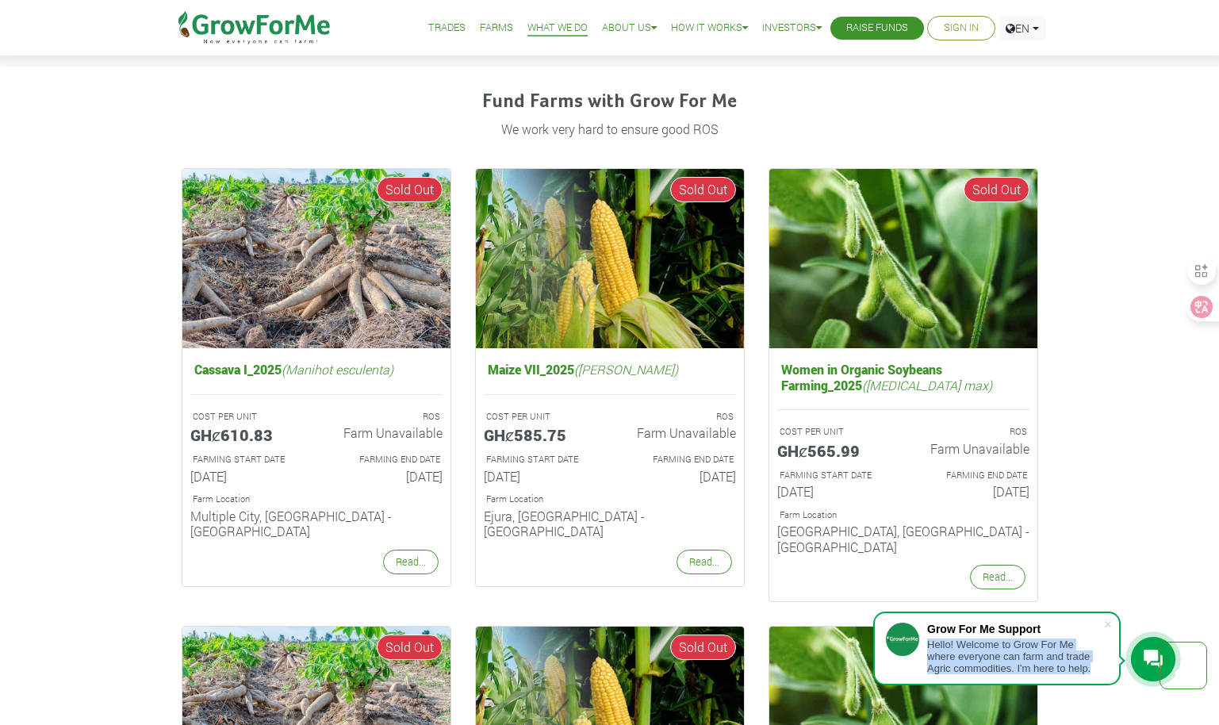
drag, startPoint x: 929, startPoint y: 641, endPoint x: 1095, endPoint y: 675, distance: 170.0
click at [1095, 675] on div "Grow For Me Support Hello! Welcome to Grow For Me where everyone can farm and t…" at bounding box center [996, 649] width 247 height 74
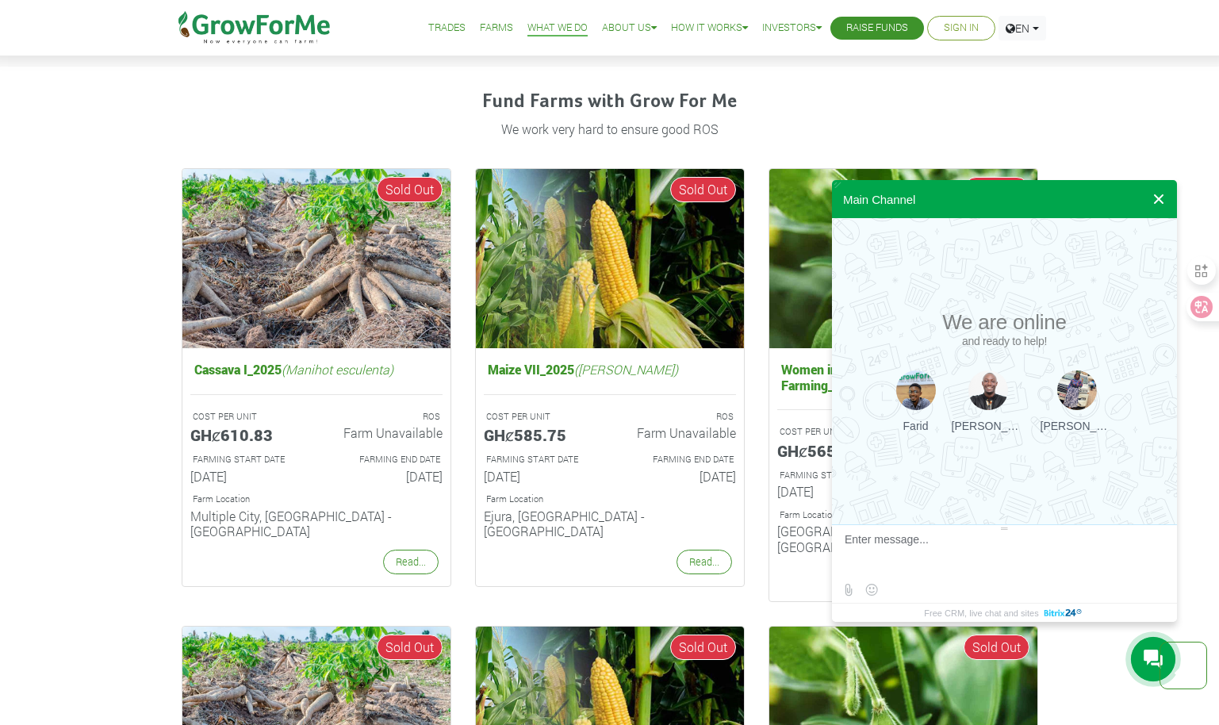
click at [1163, 198] on button at bounding box center [1159, 199] width 29 height 38
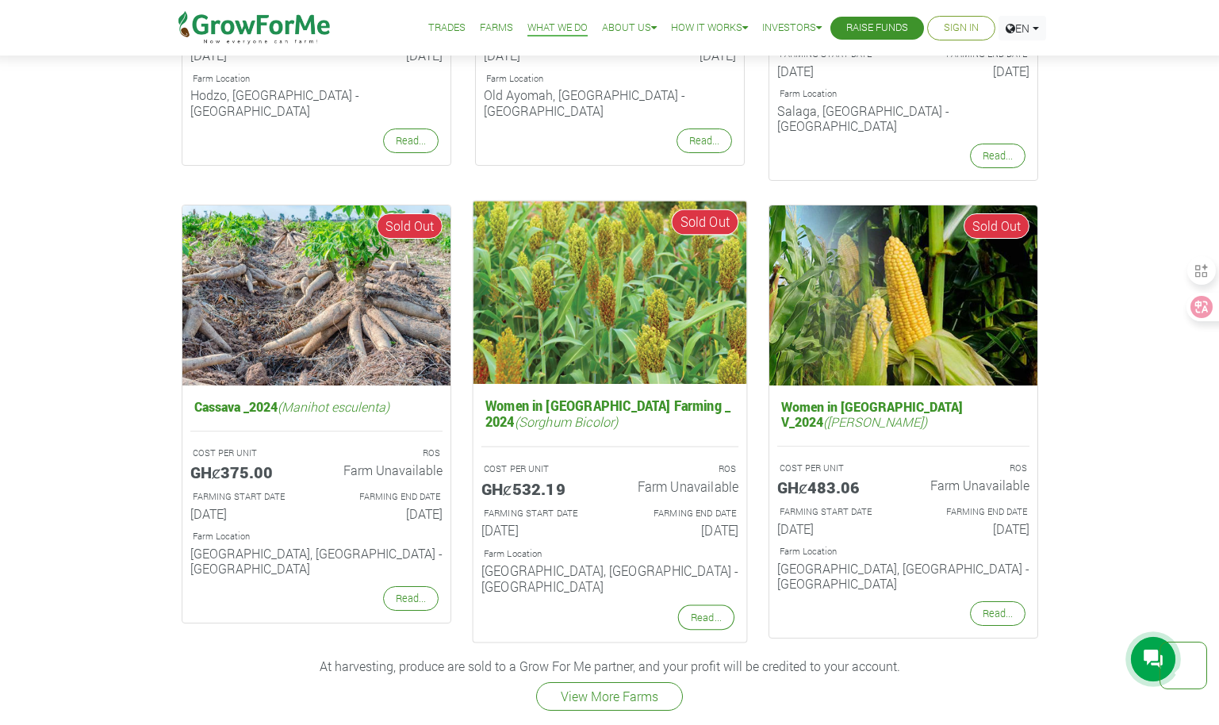
scroll to position [1904, 0]
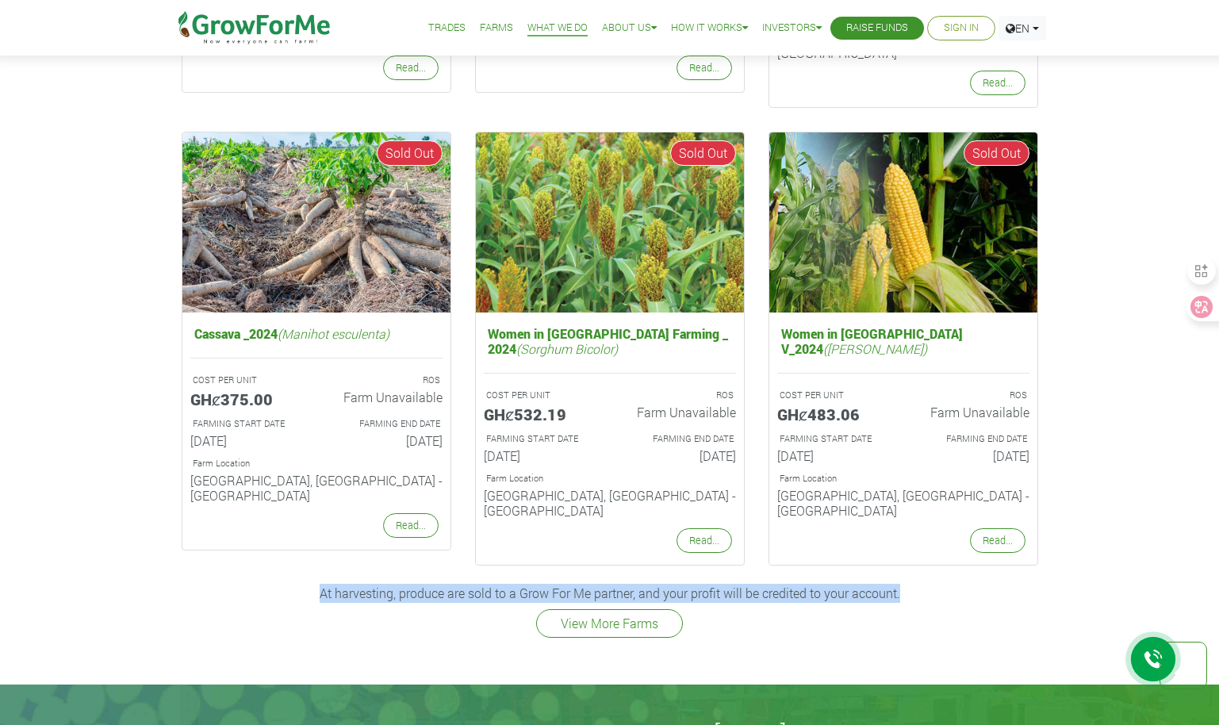
drag, startPoint x: 315, startPoint y: 551, endPoint x: 917, endPoint y: 548, distance: 602.1
click at [917, 584] on p "At harvesting, produce are sold to a Grow For Me partner, and your profit will …" at bounding box center [610, 593] width 852 height 19
drag, startPoint x: 917, startPoint y: 548, endPoint x: 940, endPoint y: 570, distance: 32.0
click at [900, 556] on div at bounding box center [900, 556] width 0 height 0
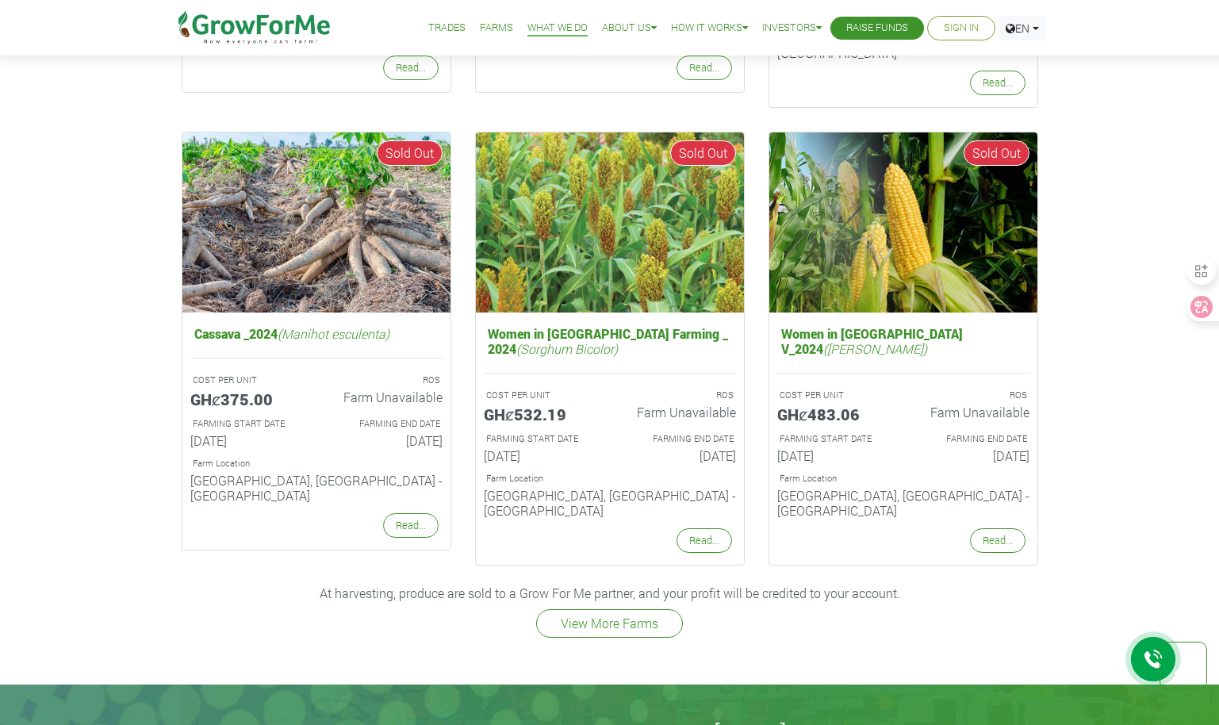
click at [318, 584] on p "At harvesting, produce are sold to a Grow For Me partner, and your profit will …" at bounding box center [610, 593] width 852 height 19
click at [319, 584] on p "At harvesting, produce are sold to a Grow For Me partner, and your profit will …" at bounding box center [610, 593] width 852 height 19
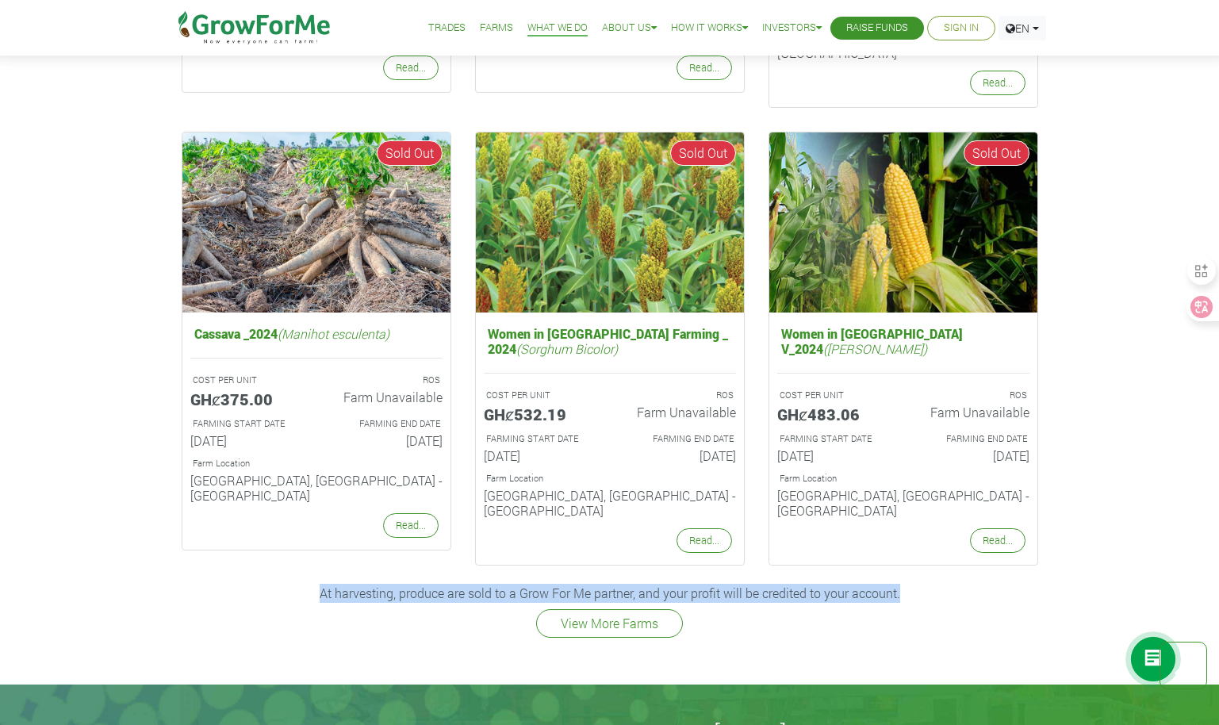
drag, startPoint x: 320, startPoint y: 547, endPoint x: 901, endPoint y: 545, distance: 580.6
click at [901, 584] on p "At harvesting, produce are sold to a Grow For Me partner, and your profit will …" at bounding box center [610, 593] width 852 height 19
drag, startPoint x: 901, startPoint y: 545, endPoint x: 942, endPoint y: 570, distance: 48.0
click at [900, 556] on div at bounding box center [900, 556] width 0 height 0
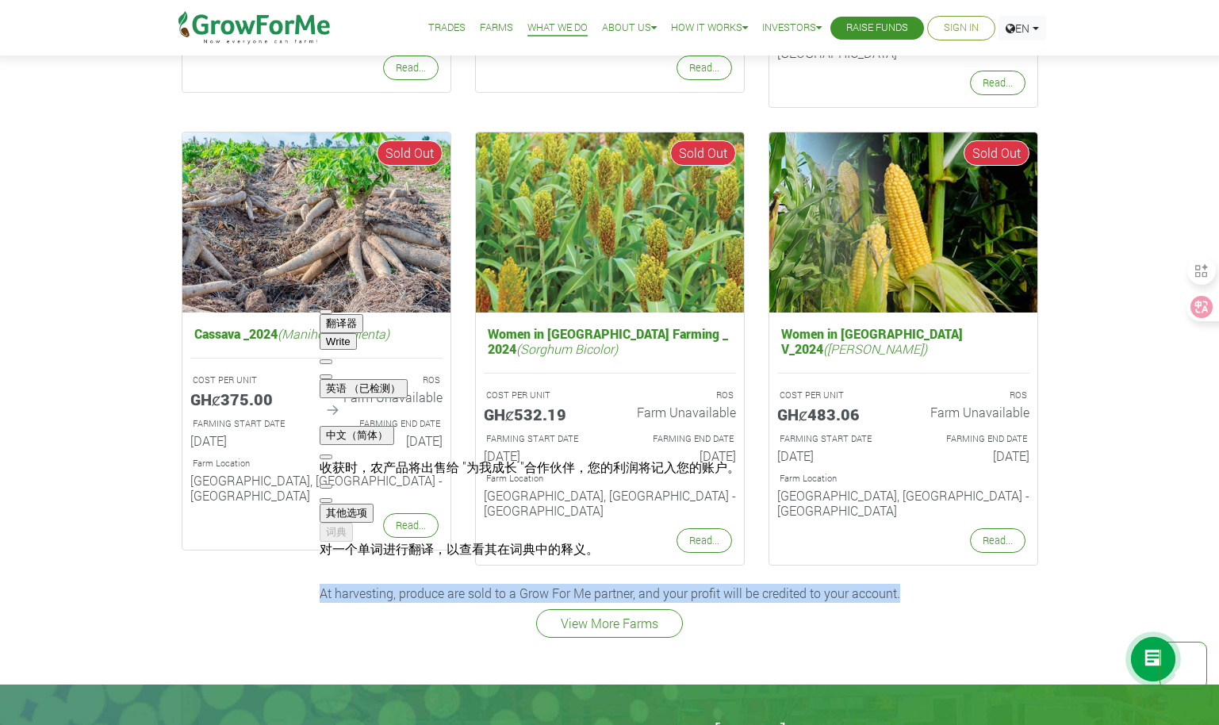
click at [326, 501] on span "button" at bounding box center [326, 501] width 0 height 0
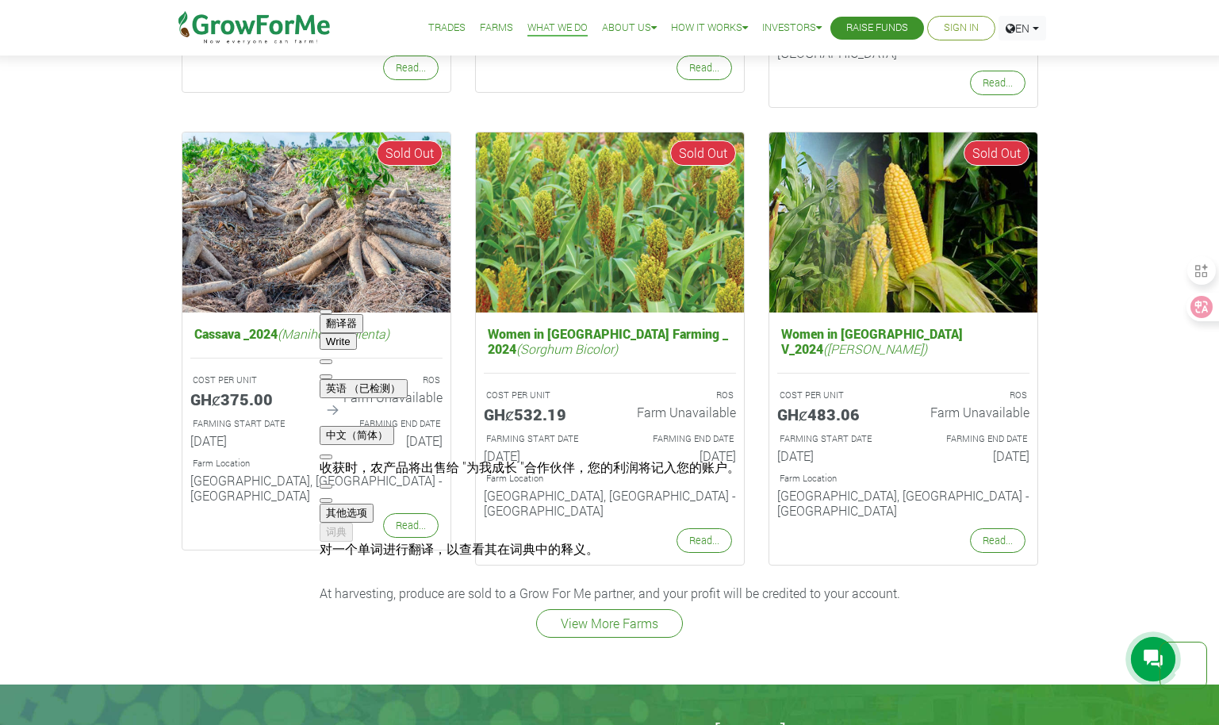
click at [877, 642] on div at bounding box center [610, 651] width 880 height 19
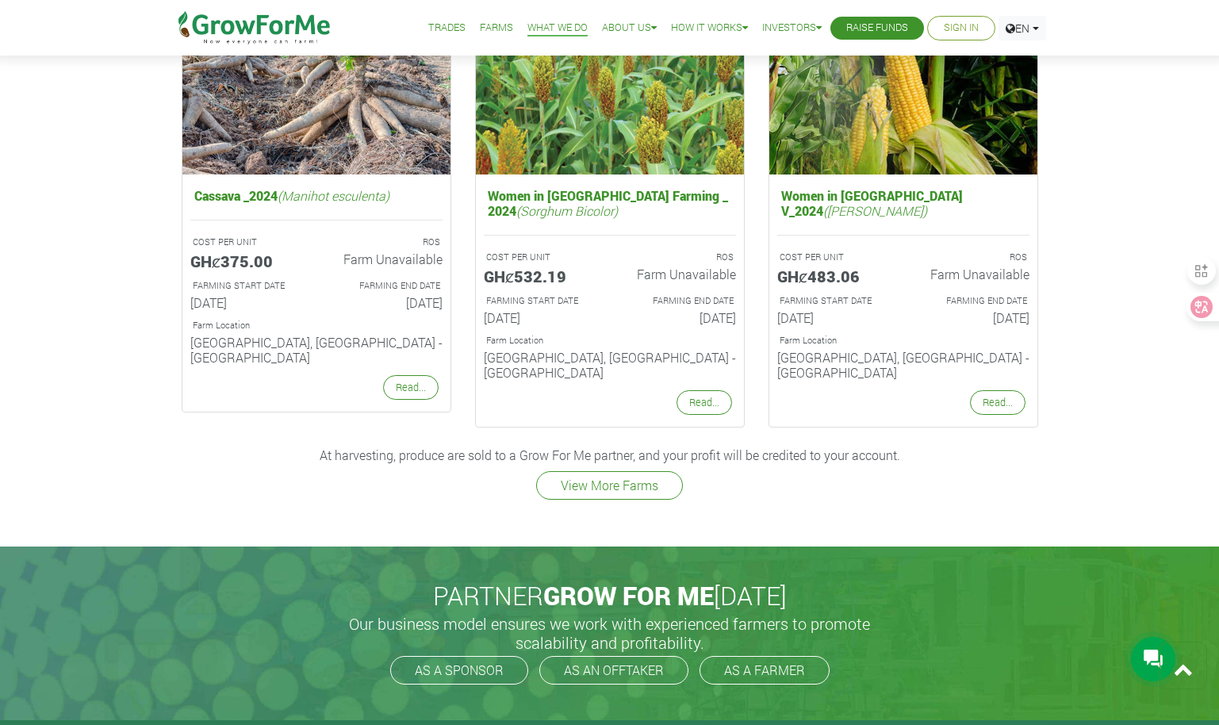
scroll to position [2142, 0]
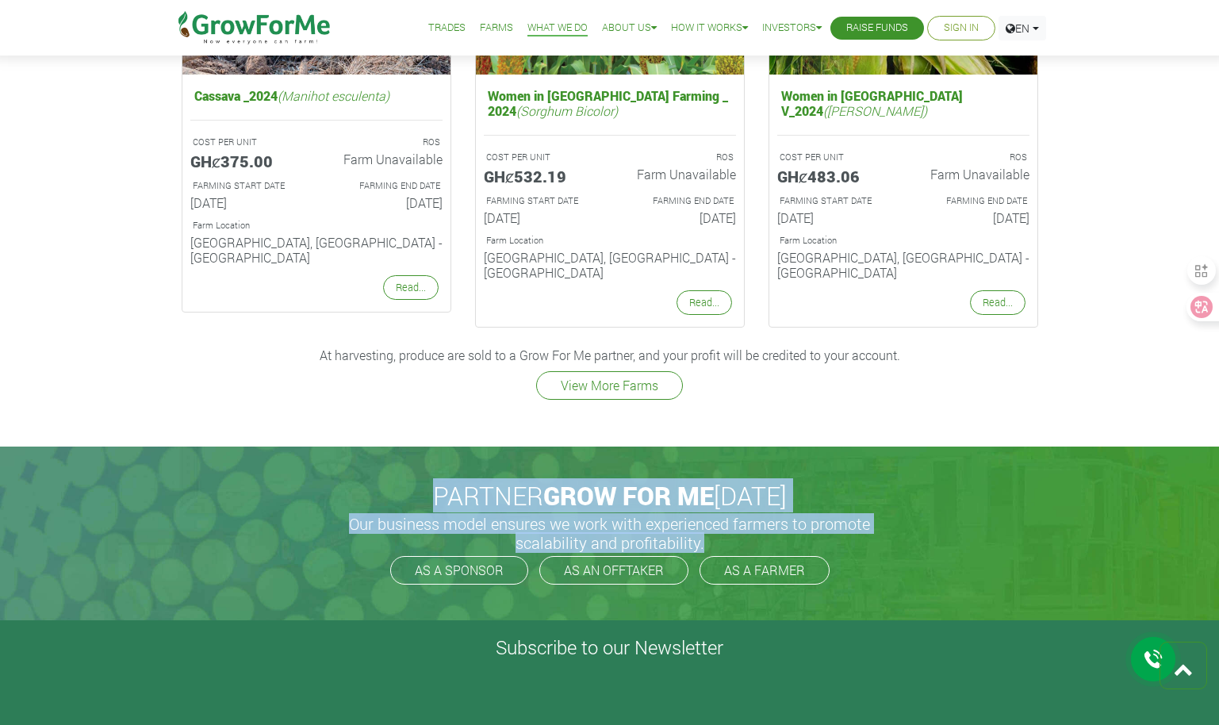
drag, startPoint x: 430, startPoint y: 458, endPoint x: 807, endPoint y: 505, distance: 379.8
click at [807, 505] on div "PARTNER GROW FOR ME TODAY Our business model ensures we work with experienced f…" at bounding box center [610, 533] width 904 height 173
drag, startPoint x: 807, startPoint y: 505, endPoint x: 739, endPoint y: 519, distance: 68.8
click at [701, 507] on div at bounding box center [701, 507] width 0 height 0
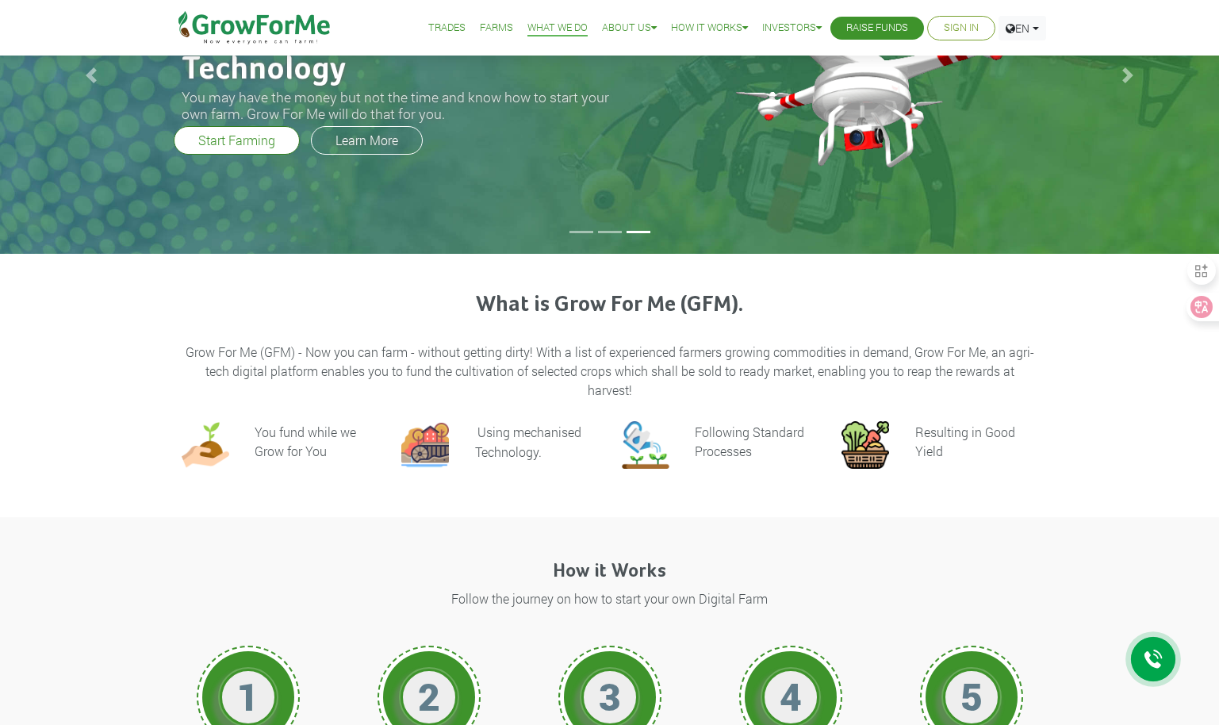
scroll to position [0, 0]
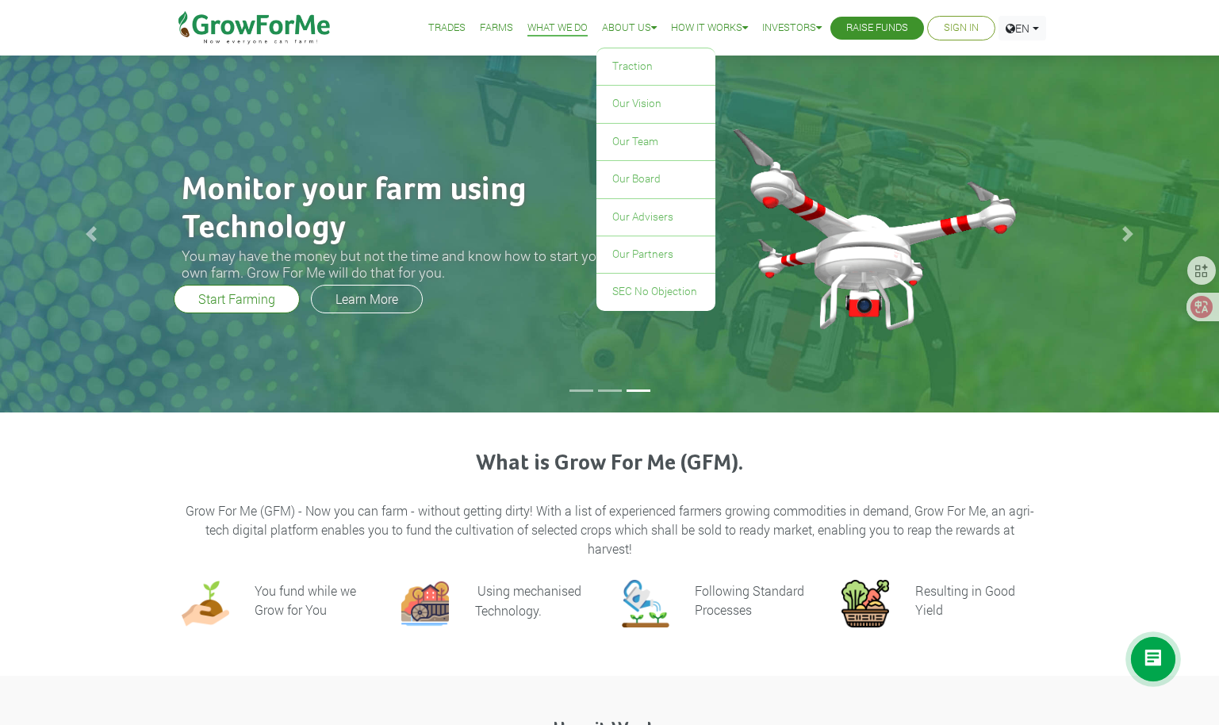
click at [607, 36] on link "About Us" at bounding box center [629, 28] width 55 height 17
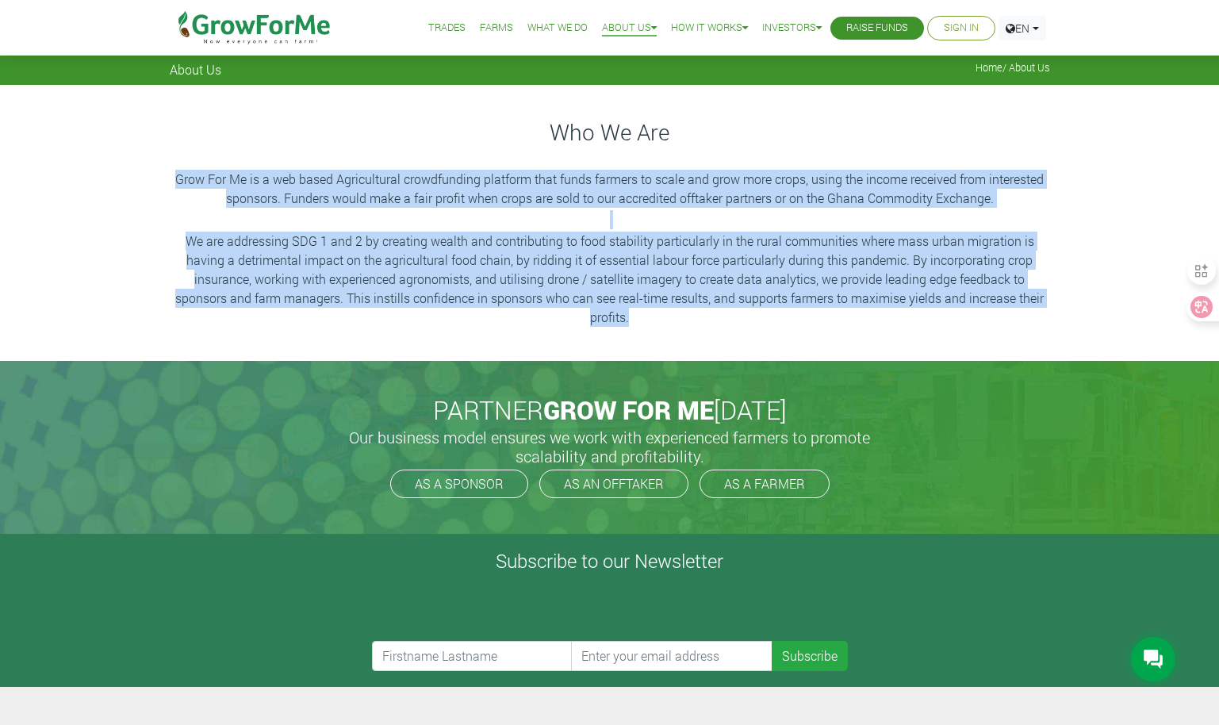
drag, startPoint x: 176, startPoint y: 176, endPoint x: 866, endPoint y: 316, distance: 704.1
click at [866, 316] on div "Who We Are Grow For Me is a web based Agricultural crowdfunding platform that f…" at bounding box center [610, 223] width 904 height 213
click at [628, 325] on div at bounding box center [628, 325] width 0 height 0
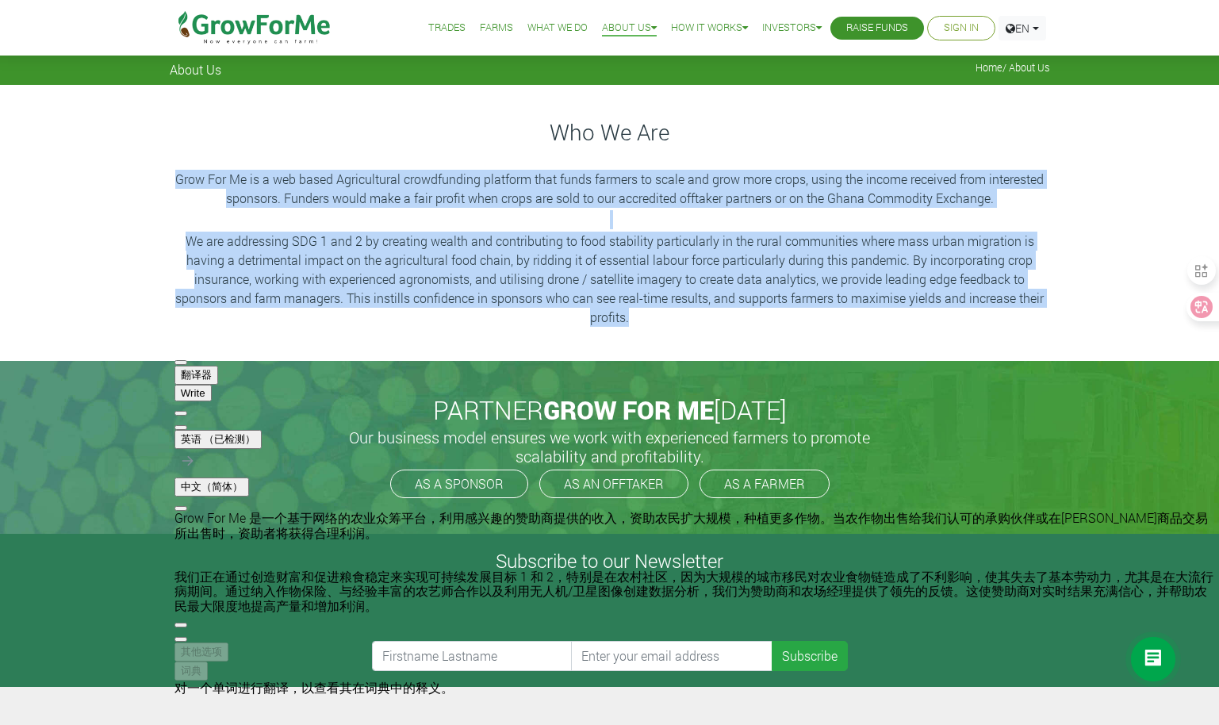
click at [979, 342] on div "Who We Are Grow For Me is a web based Agricultural crowdfunding platform that f…" at bounding box center [609, 223] width 1219 height 276
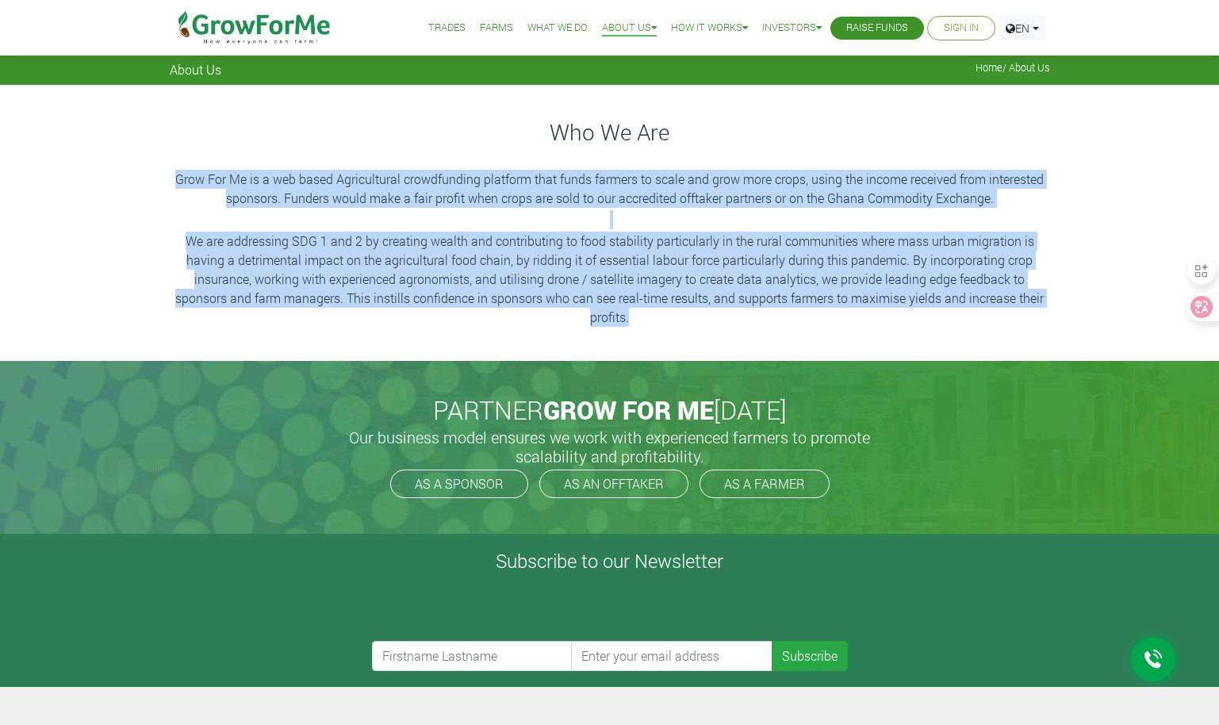
click at [1093, 273] on div "Who We Are Grow For Me is a web based Agricultural crowdfunding platform that f…" at bounding box center [609, 223] width 1219 height 276
click at [826, 312] on p "We are addressing SDG 1 and 2 by creating wealth and contributing to food stabi…" at bounding box center [610, 279] width 876 height 95
click at [640, 177] on p "Grow For Me is a web based Agricultural crowdfunding platform that funds farmer…" at bounding box center [610, 189] width 876 height 38
drag, startPoint x: 175, startPoint y: 177, endPoint x: 676, endPoint y: 327, distance: 522.5
click at [676, 327] on div "Who We Are Grow For Me is a web based Agricultural crowdfunding platform that f…" at bounding box center [610, 223] width 904 height 213
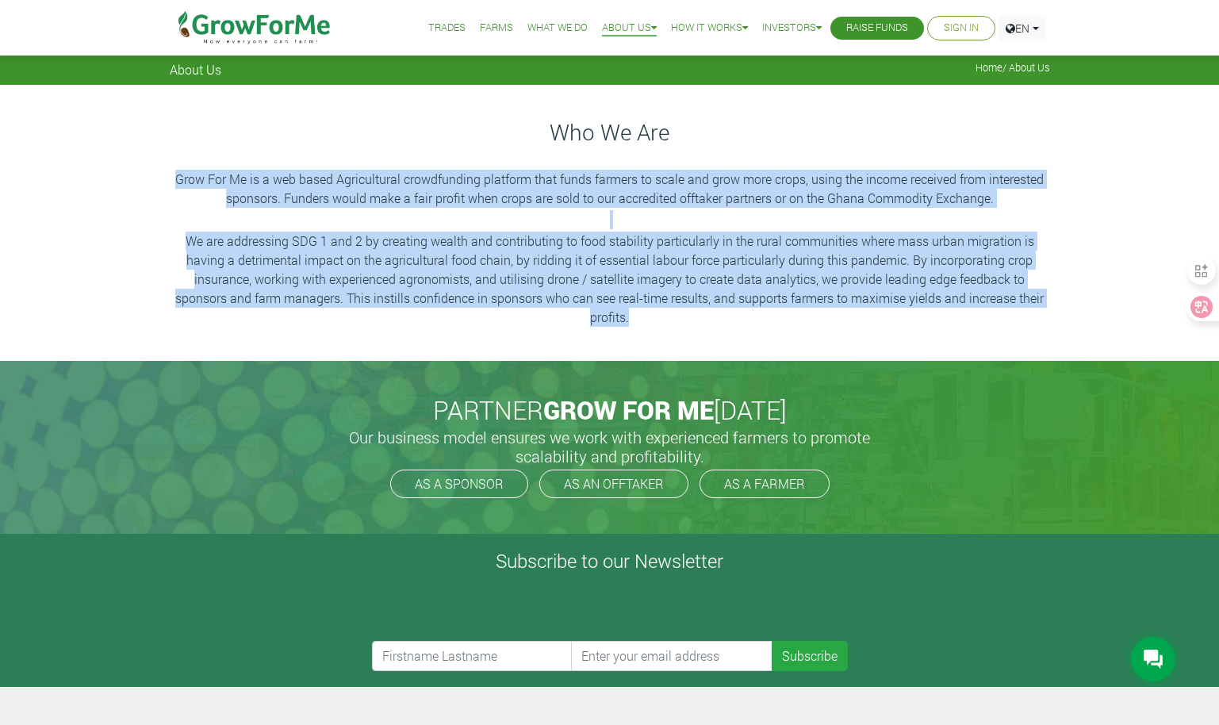
drag, startPoint x: 676, startPoint y: 327, endPoint x: 670, endPoint y: 340, distance: 13.9
click at [628, 325] on div at bounding box center [628, 325] width 0 height 0
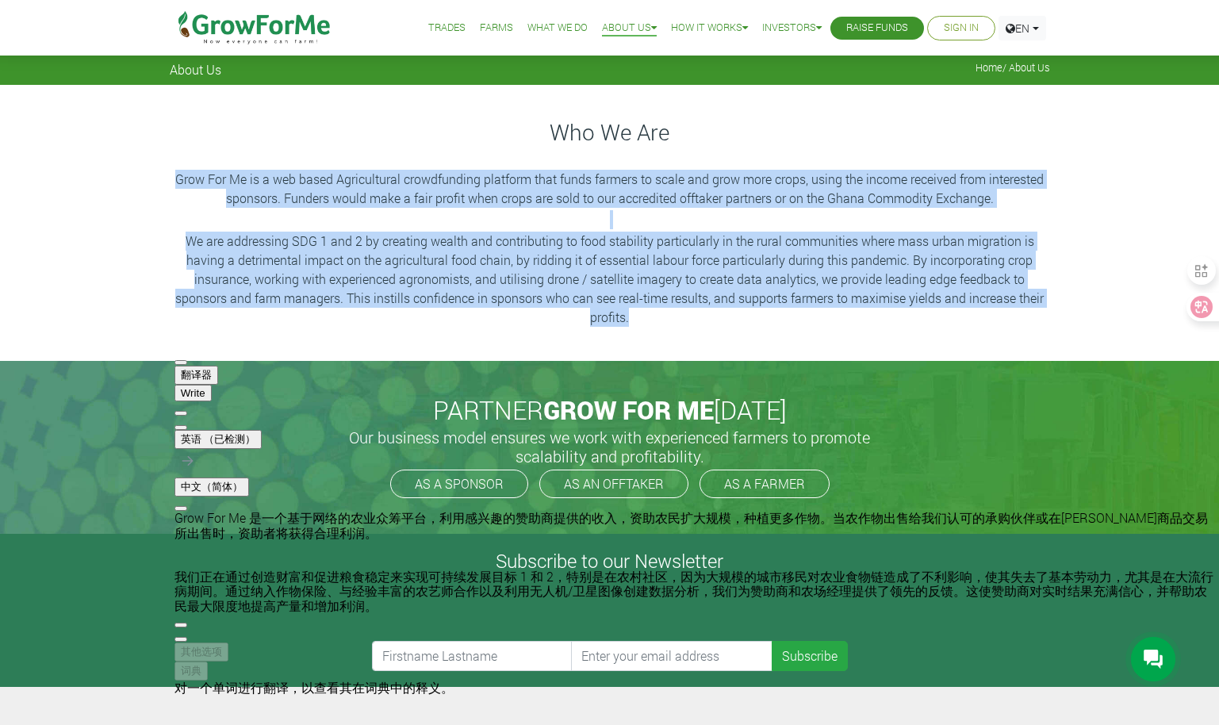
drag, startPoint x: 206, startPoint y: 459, endPoint x: 321, endPoint y: 529, distance: 134.5
click at [321, 529] on div "Grow For Me 是一个基于网络的农业众筹平台，利用感兴趣的赞助商提供的收入，资助农民扩大规模，种植更多作物。当农作物出售给我们认可的承购伙伴或在加纳商…" at bounding box center [697, 562] width 1045 height 102
drag, startPoint x: 237, startPoint y: 639, endPoint x: 206, endPoint y: 612, distance: 41.6
click at [206, 612] on div "Grow For Me 是一个基于网络的农业众筹平台，利用感兴趣的赞助商提供的收入，资助农民扩大规模，种植更多作物。当农作物出售给我们认可的承购伙伴或在加纳商…" at bounding box center [697, 562] width 1045 height 102
click at [181, 639] on span "button" at bounding box center [181, 639] width 0 height 0
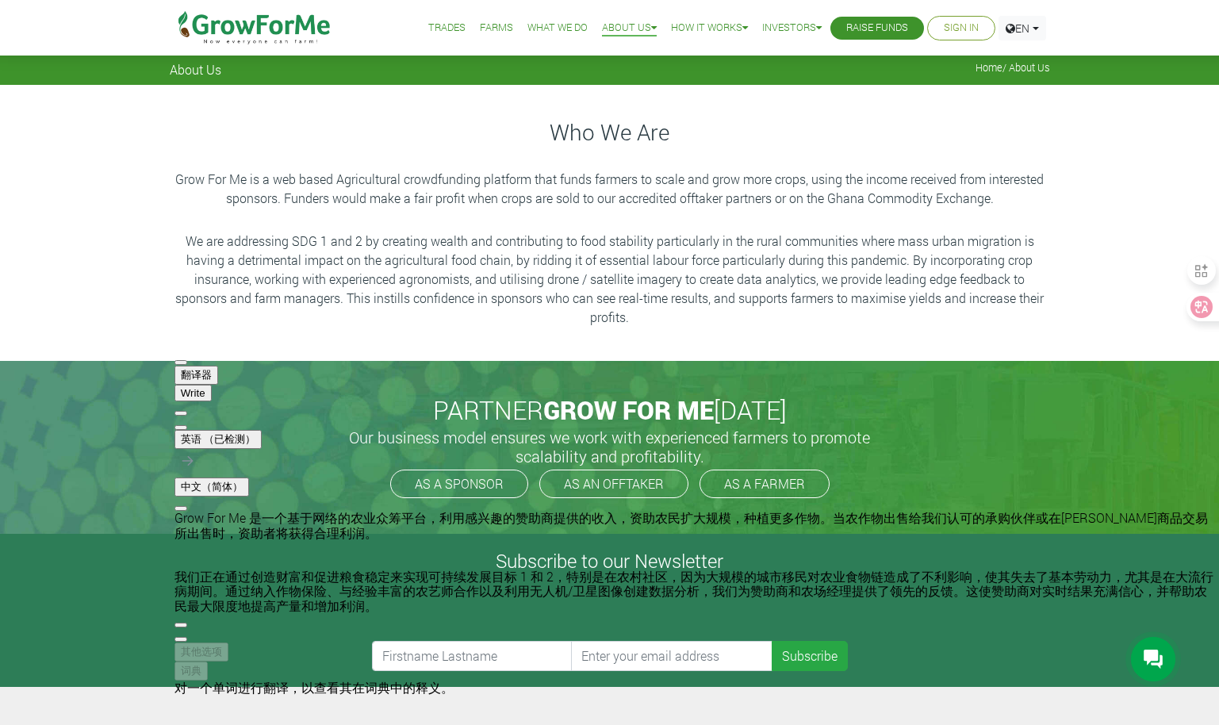
click at [920, 505] on div "PARTNER GROW FOR ME TODAY Our business model ensures we work with experienced f…" at bounding box center [610, 447] width 904 height 173
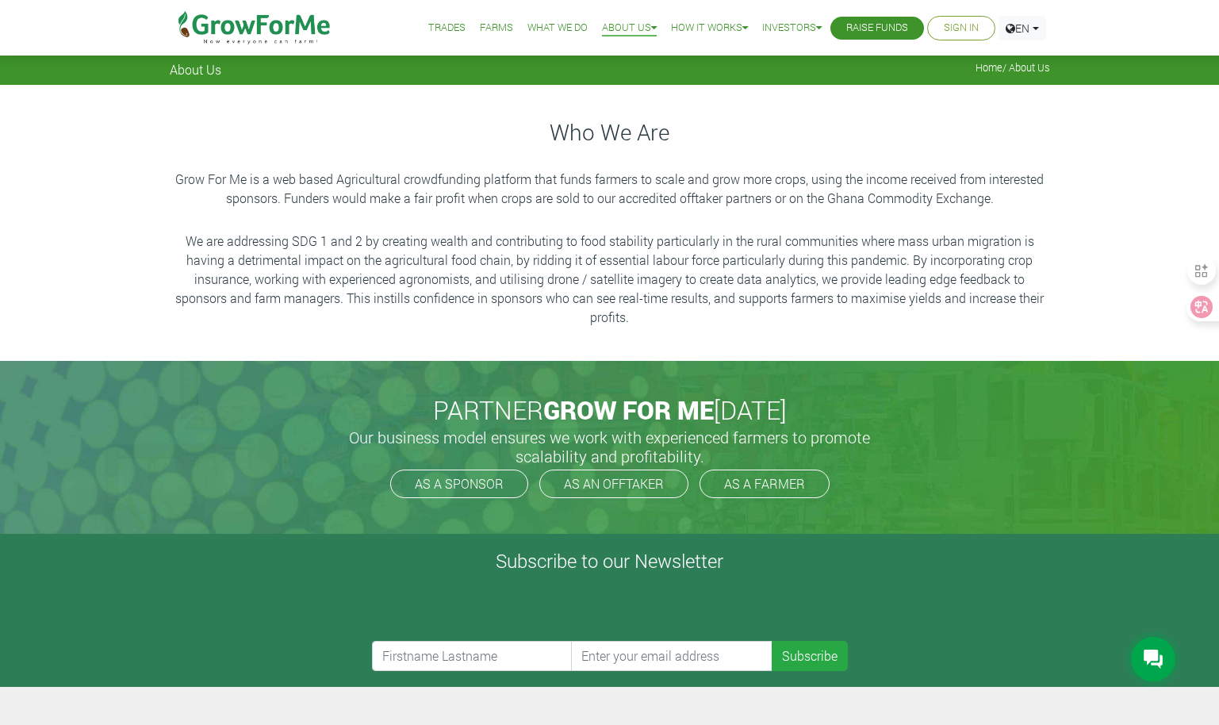
click at [426, 40] on li "Trades" at bounding box center [447, 28] width 48 height 56
click at [428, 33] on link "Trades" at bounding box center [446, 28] width 37 height 17
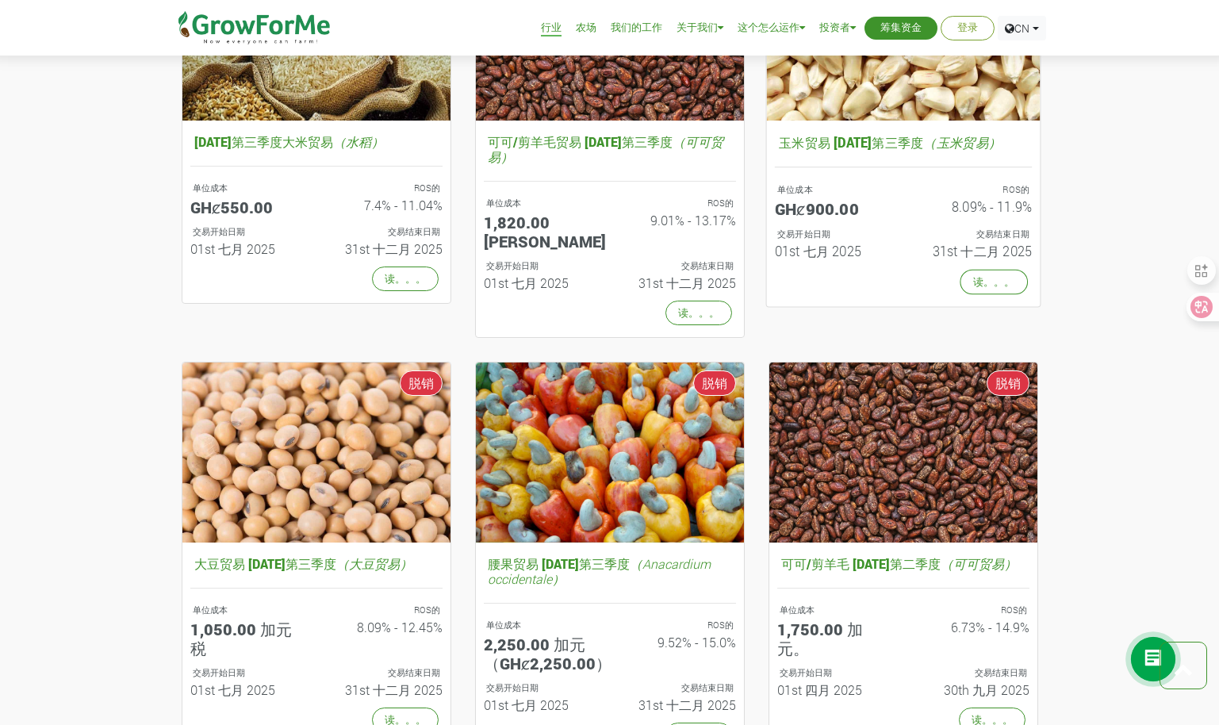
scroll to position [1031, 0]
